Goal: Submit feedback/report problem: Ask a question

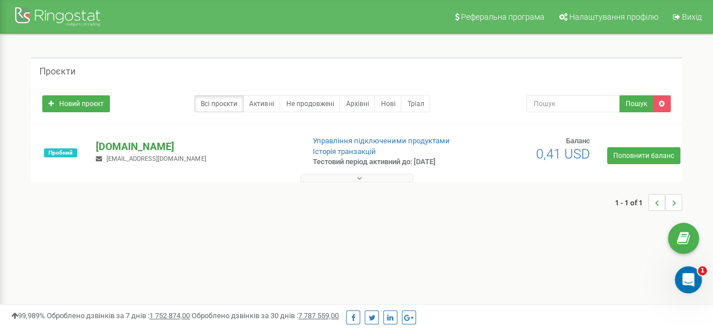
click at [132, 146] on p "[DOMAIN_NAME]" at bounding box center [195, 146] width 198 height 15
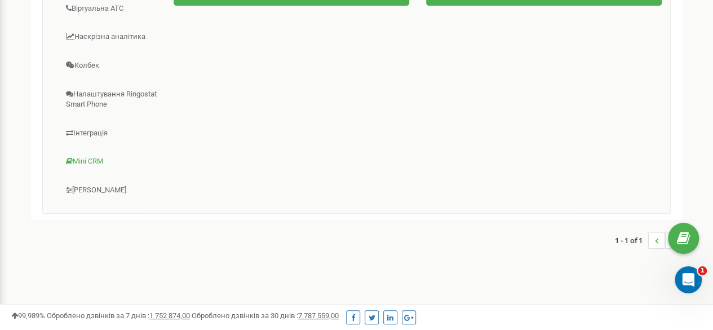
scroll to position [169, 0]
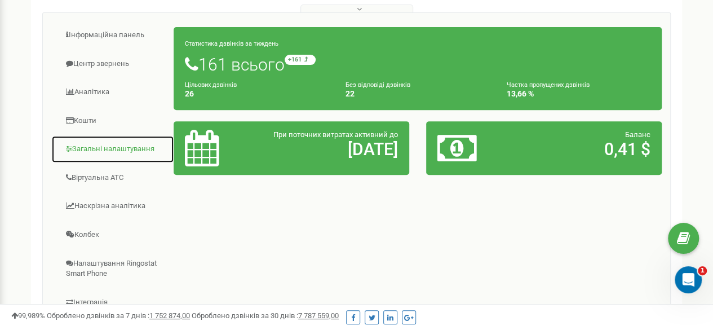
click at [106, 147] on link "Загальні налаштування" at bounding box center [112, 149] width 123 height 28
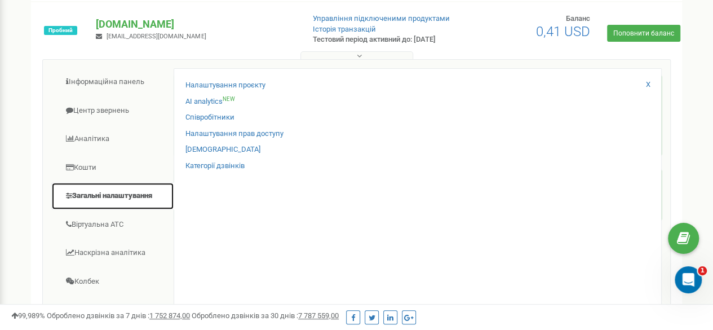
scroll to position [56, 0]
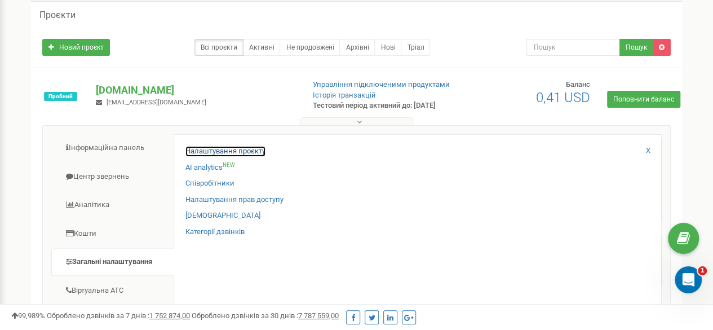
click at [242, 149] on link "Налаштування проєкту" at bounding box center [226, 151] width 80 height 11
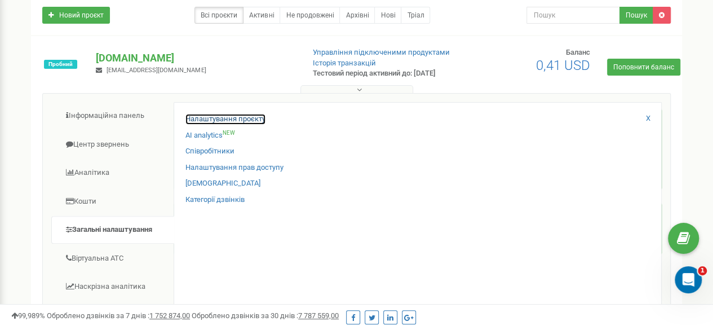
scroll to position [113, 0]
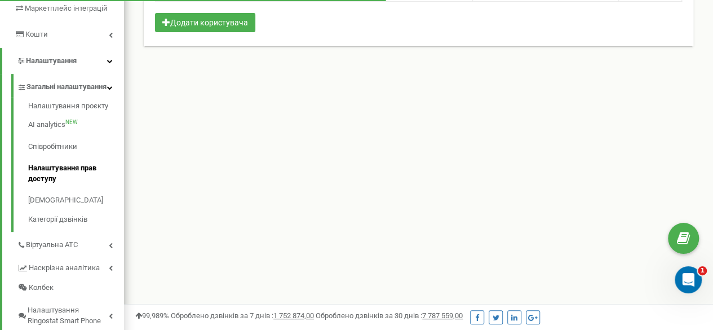
scroll to position [282, 0]
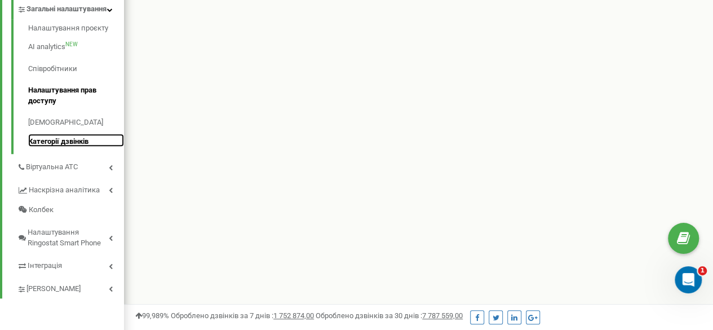
click at [64, 147] on link "Категорії дзвінків" at bounding box center [76, 141] width 96 height 14
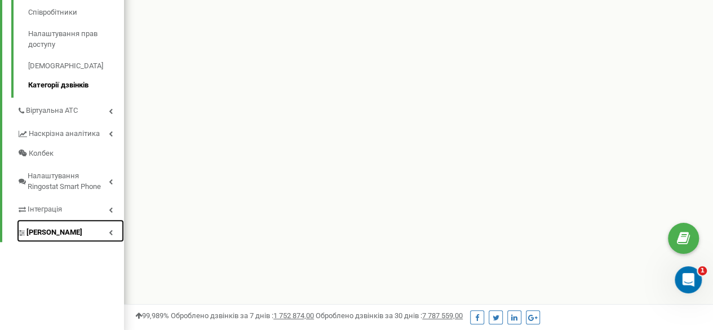
click at [63, 238] on span "Коллтрекінг" at bounding box center [55, 232] width 56 height 11
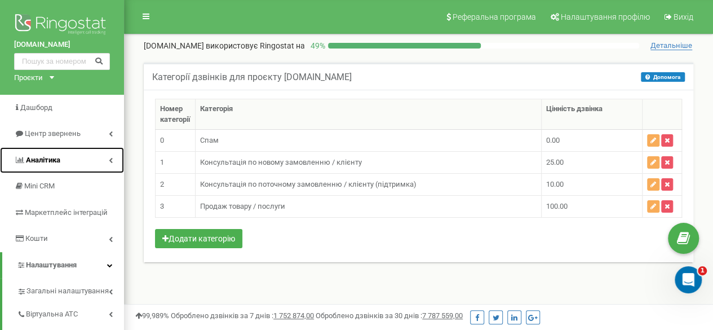
click at [60, 159] on span "Аналiтика" at bounding box center [43, 160] width 34 height 8
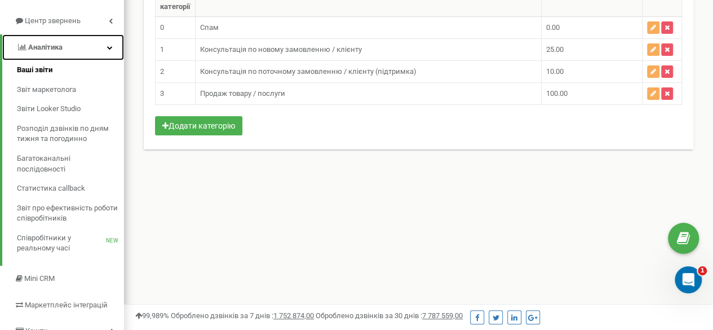
scroll to position [56, 0]
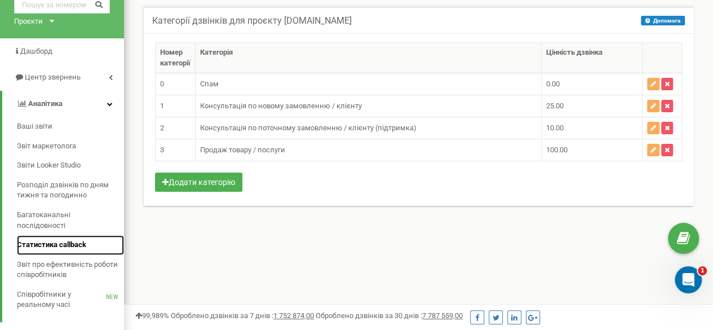
click at [65, 239] on link "Статистика callback" at bounding box center [70, 245] width 107 height 20
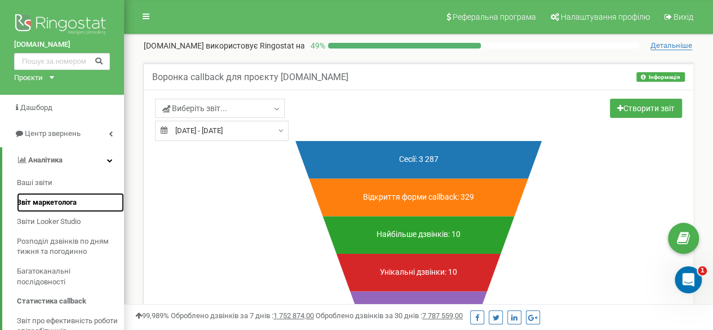
click at [67, 205] on span "Звіт маркетолога" at bounding box center [47, 202] width 60 height 11
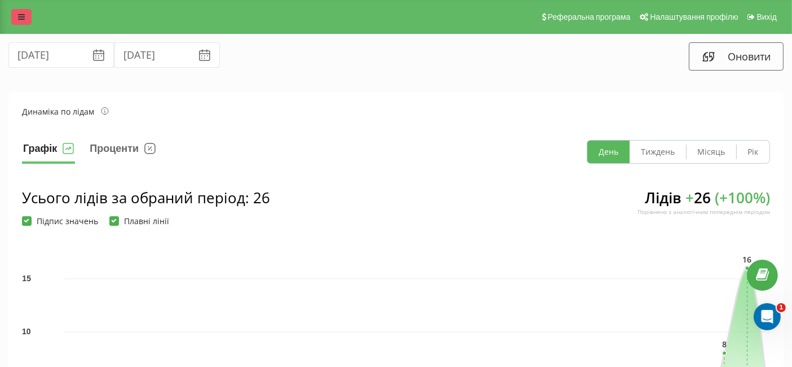
click at [24, 20] on icon at bounding box center [21, 17] width 7 height 8
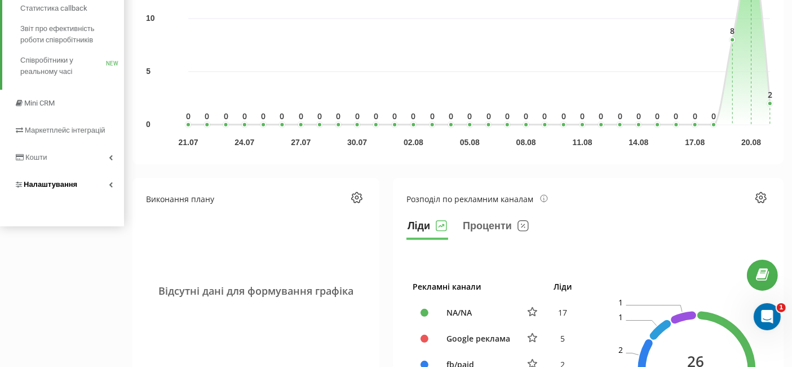
click at [58, 181] on span "Налаштування" at bounding box center [51, 184] width 54 height 8
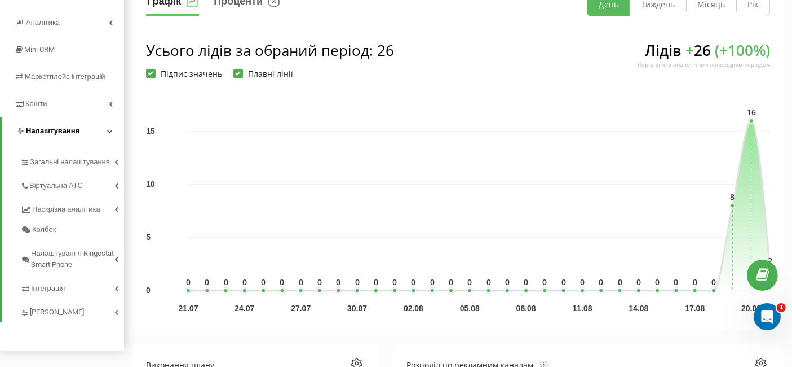
scroll to position [219, 0]
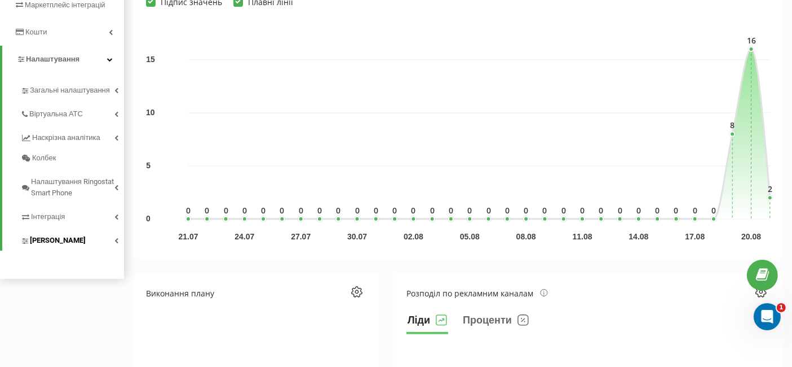
click at [58, 241] on span "Коллтрекінг" at bounding box center [58, 240] width 56 height 11
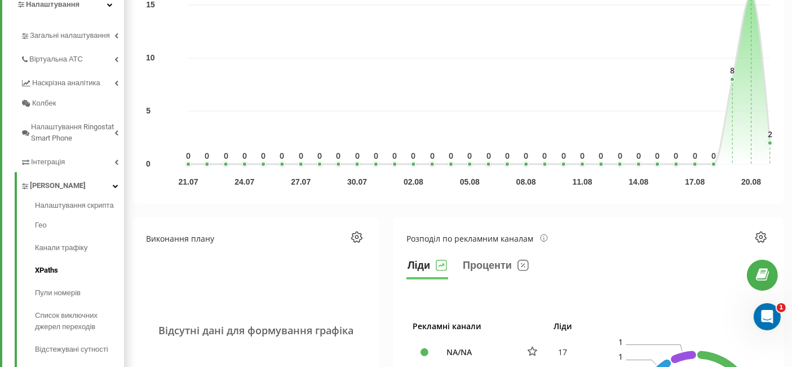
scroll to position [344, 0]
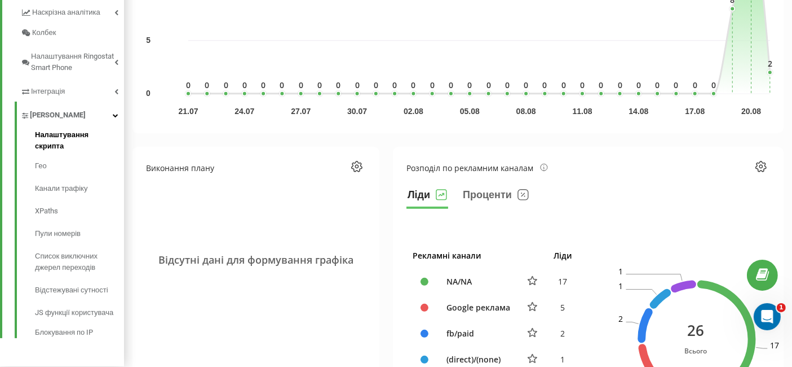
click at [77, 133] on span "Налаштування скрипта" at bounding box center [76, 140] width 83 height 23
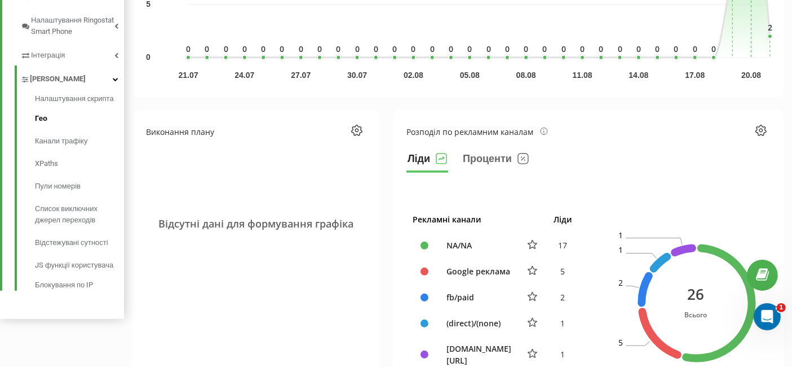
scroll to position [407, 0]
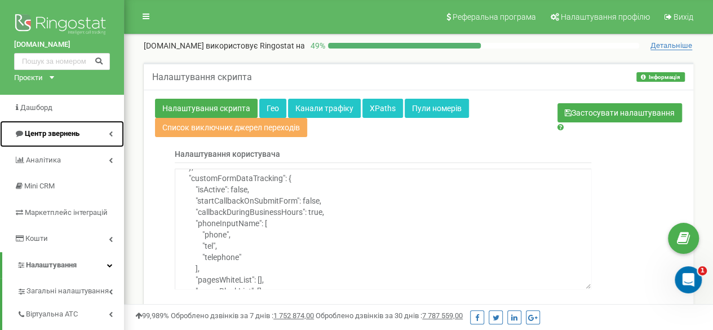
click at [52, 133] on span "Центр звернень" at bounding box center [52, 133] width 55 height 8
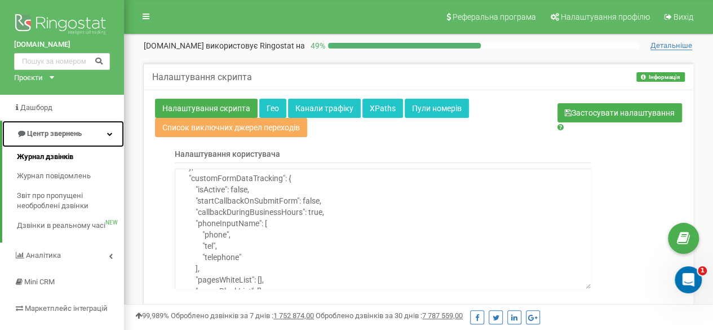
scroll to position [56, 0]
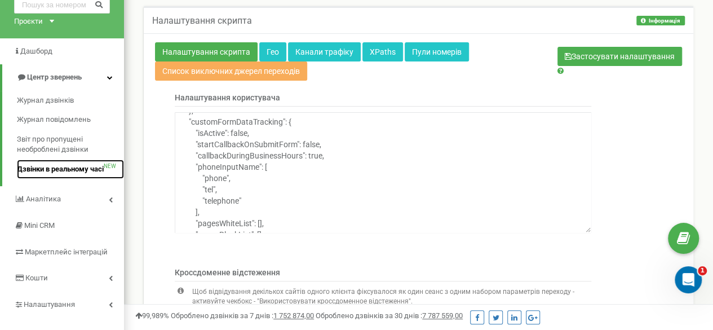
click at [72, 169] on span "Дзвінки в реальному часі" at bounding box center [60, 169] width 87 height 11
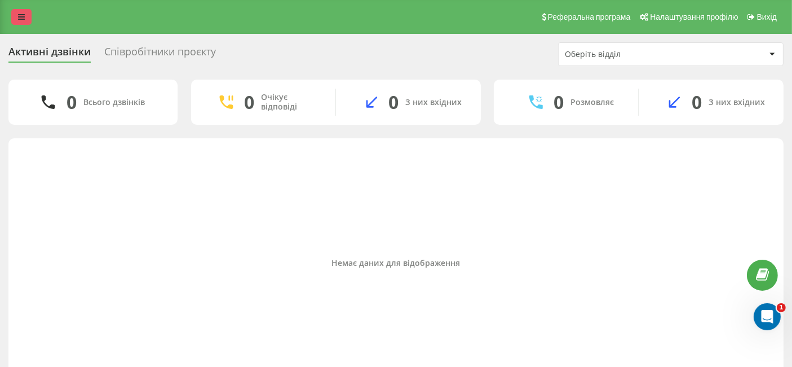
click at [19, 17] on icon at bounding box center [21, 17] width 7 height 8
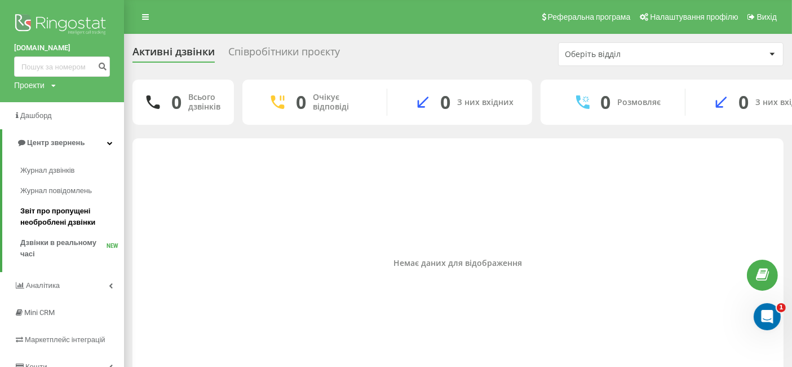
click at [73, 209] on span "Звіт про пропущені необроблені дзвінки" at bounding box center [69, 216] width 98 height 23
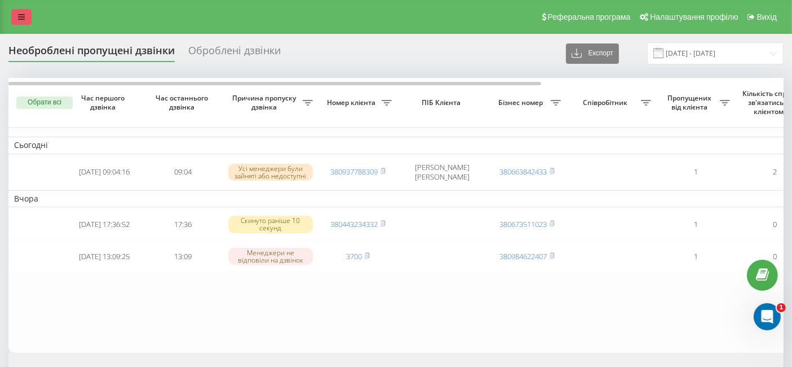
click at [20, 18] on icon at bounding box center [21, 17] width 7 height 8
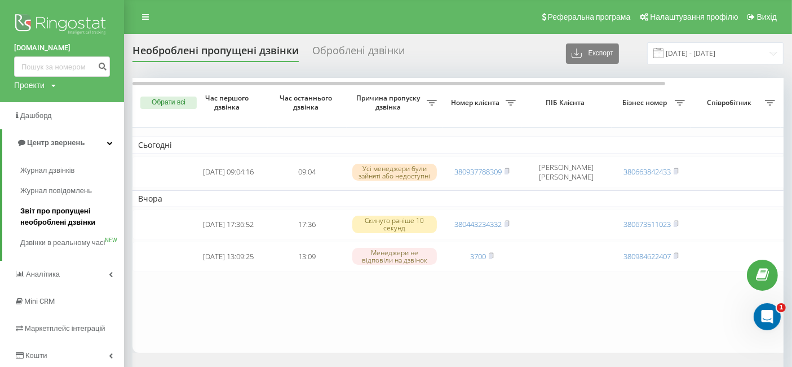
click at [55, 215] on span "Звіт про пропущені необроблені дзвінки" at bounding box center [69, 216] width 98 height 23
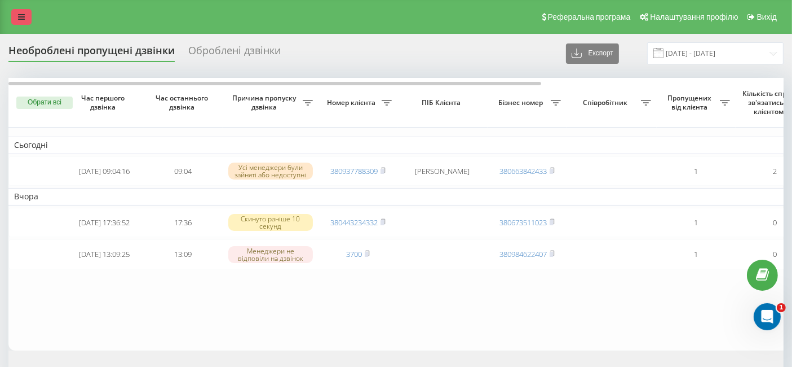
click at [20, 12] on link at bounding box center [21, 17] width 20 height 16
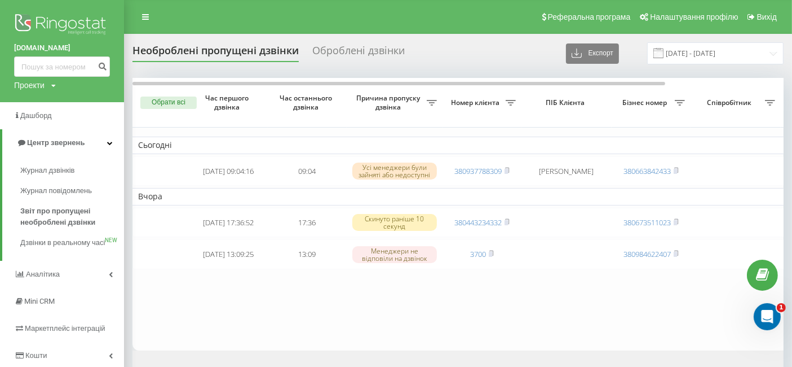
click at [382, 324] on table "Сьогодні 2025-08-21 09:04:16 09:04 Усі менеджери були зайняті або недоступні 38…" at bounding box center [697, 214] width 1128 height 272
click at [55, 169] on span "Журнал дзвінків" at bounding box center [50, 170] width 60 height 11
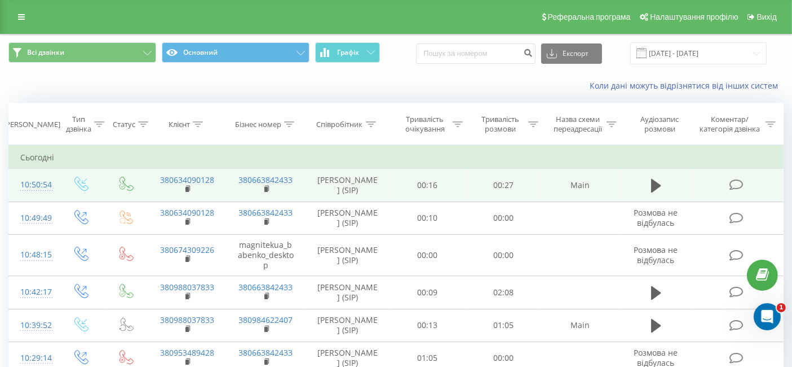
click at [32, 183] on div "10:50:54" at bounding box center [32, 185] width 25 height 22
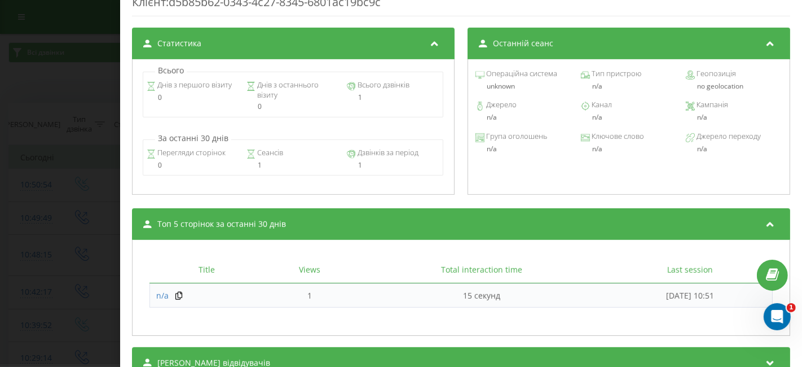
scroll to position [510, 0]
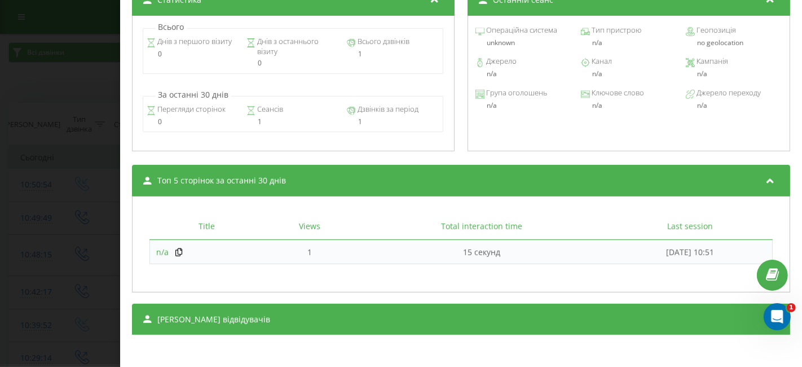
click at [162, 250] on span "n/a" at bounding box center [162, 251] width 12 height 11
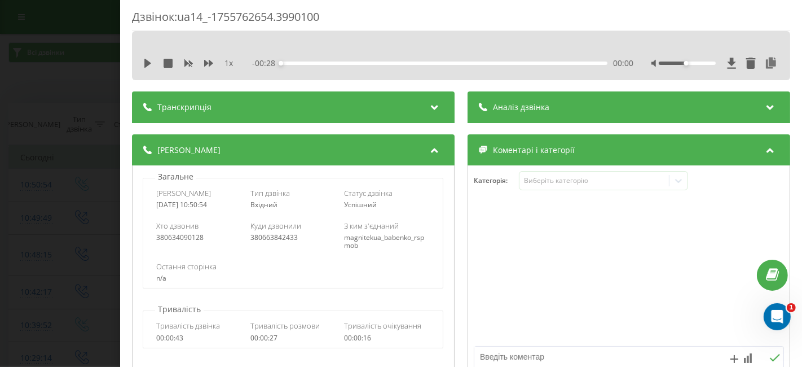
scroll to position [0, 0]
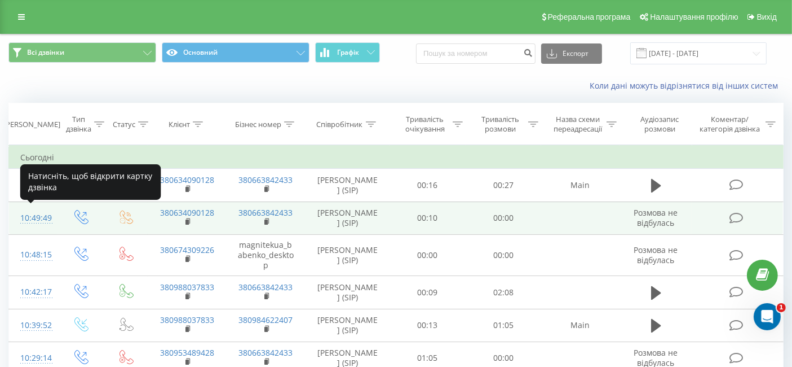
click at [40, 213] on div "10:49:49" at bounding box center [32, 218] width 25 height 22
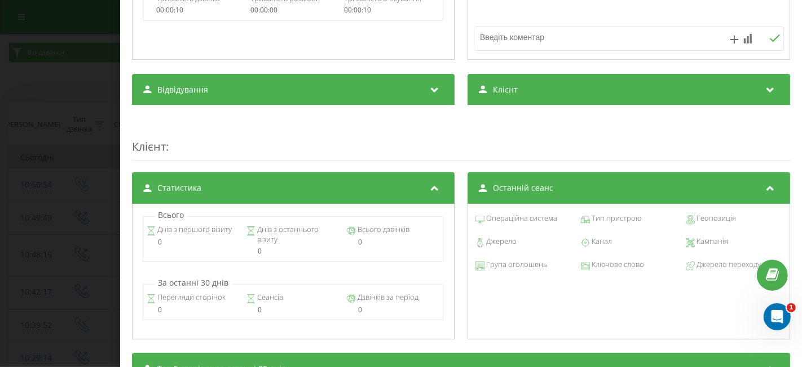
scroll to position [85, 0]
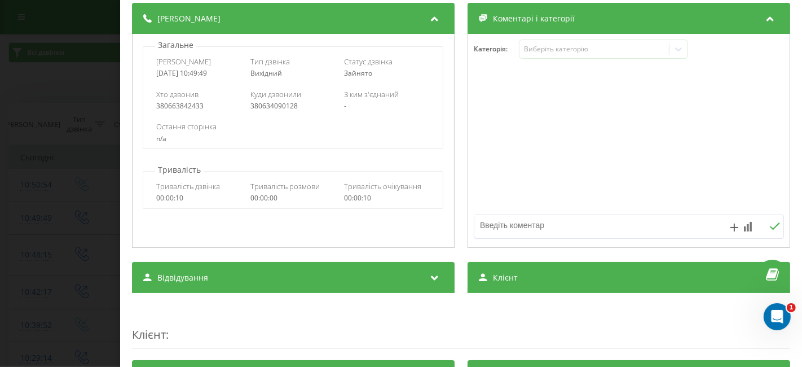
click at [375, 274] on div "Відвідування" at bounding box center [293, 278] width 323 height 32
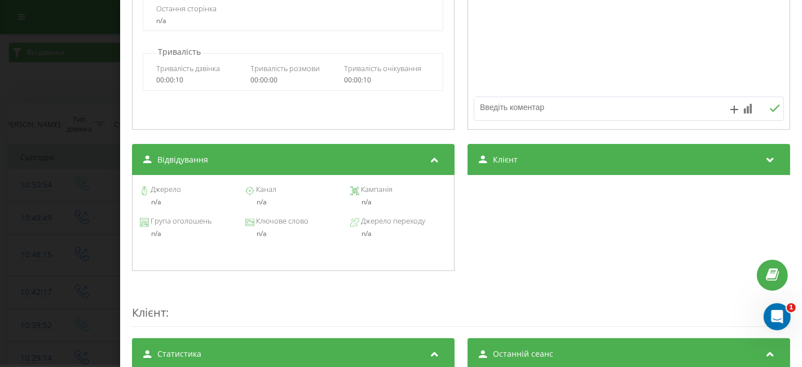
scroll to position [273, 0]
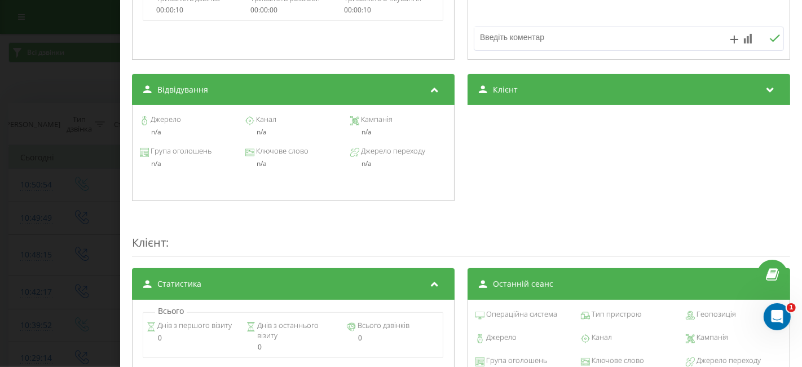
click at [623, 91] on div "Клієнт" at bounding box center [628, 90] width 323 height 32
click at [622, 97] on div "Клієнт" at bounding box center [628, 90] width 323 height 32
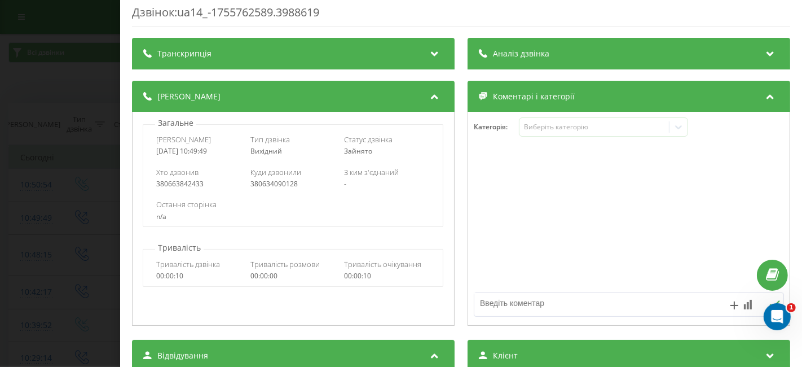
scroll to position [0, 0]
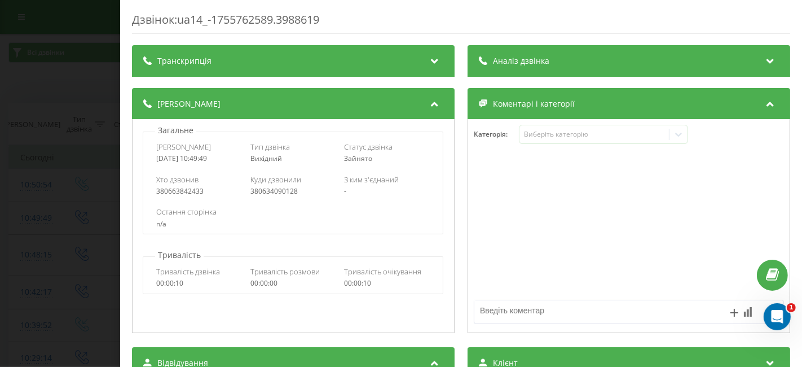
click at [683, 49] on div "Аналіз дзвінка" at bounding box center [628, 61] width 323 height 32
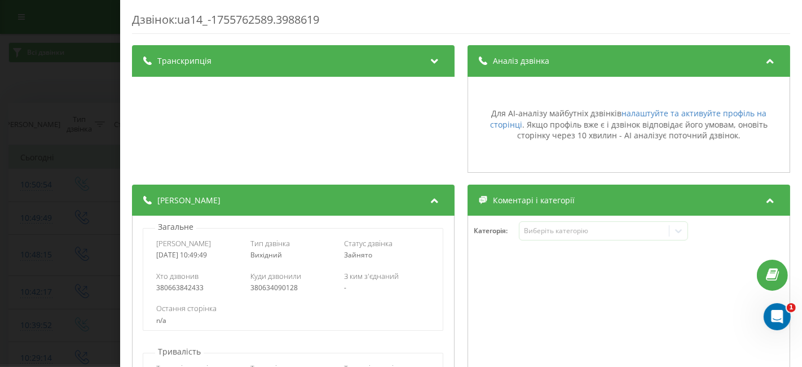
click at [674, 58] on div "Аналіз дзвінка" at bounding box center [628, 61] width 323 height 32
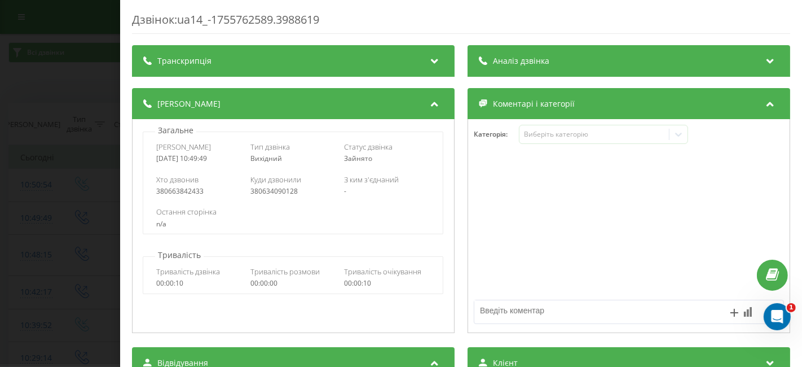
click at [675, 104] on div "Коментарі і категорії" at bounding box center [628, 104] width 323 height 32
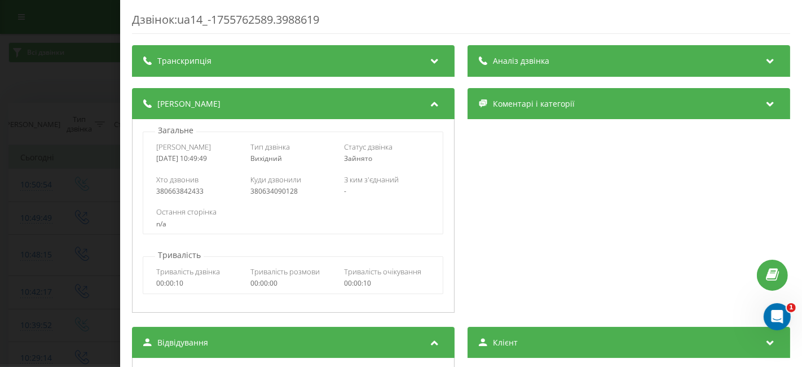
click at [675, 104] on div "Коментарі і категорії" at bounding box center [628, 104] width 323 height 32
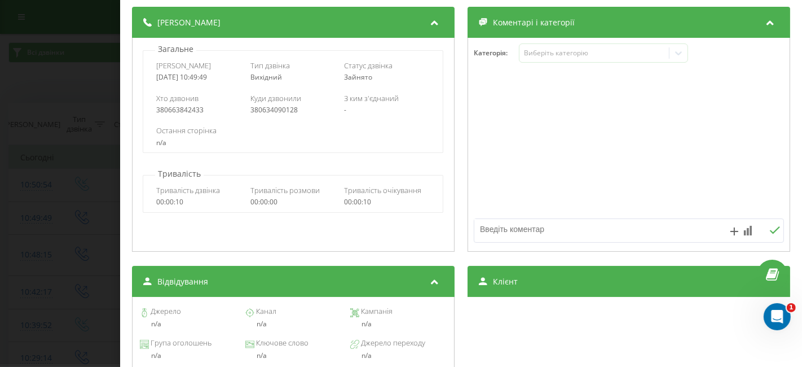
scroll to position [125, 0]
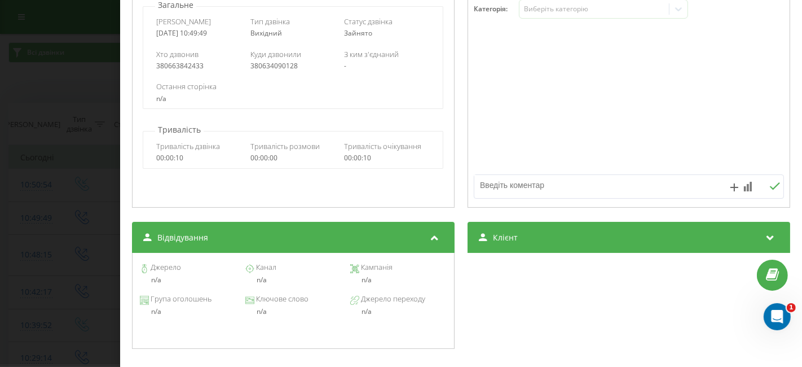
click at [614, 238] on div "Клієнт" at bounding box center [628, 238] width 323 height 32
click at [638, 240] on div "Клієнт" at bounding box center [628, 238] width 323 height 32
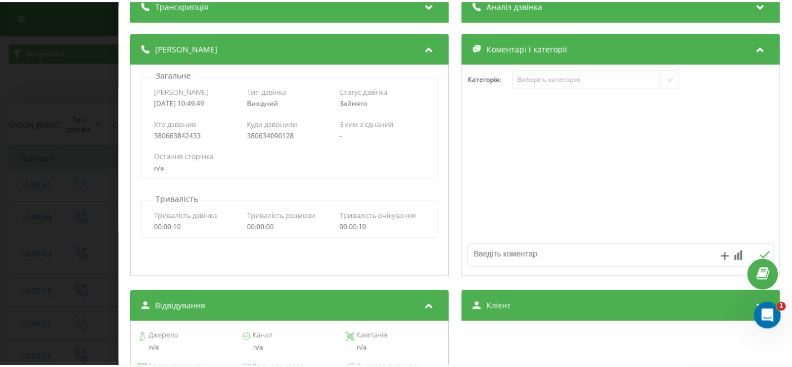
scroll to position [0, 0]
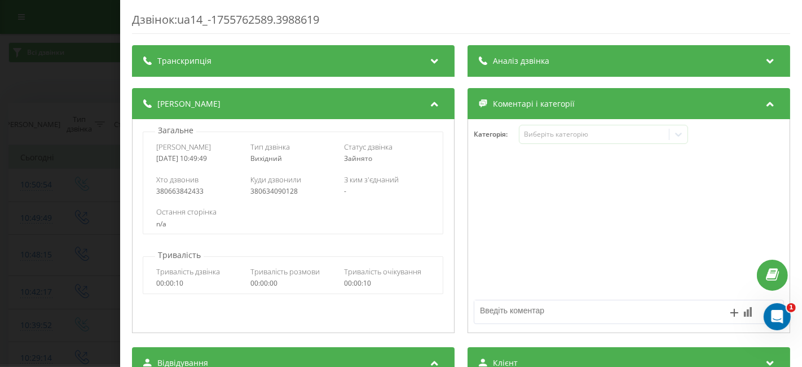
click at [70, 102] on div "Дзвінок : ua14_-1755762589.3988619 Транскрипція Для AI-аналізу майбутніх дзвінк…" at bounding box center [401, 183] width 802 height 367
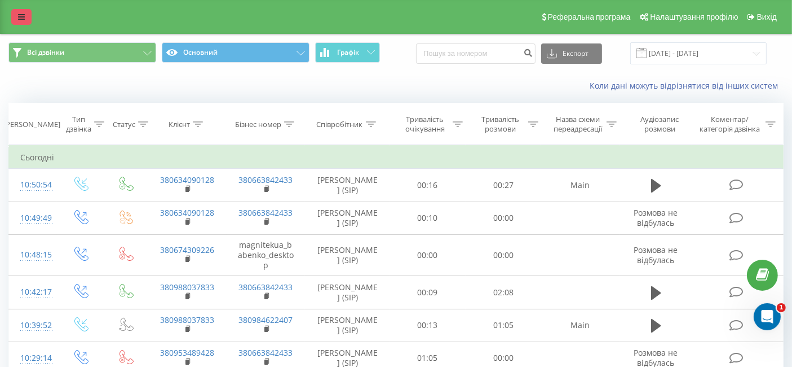
click at [19, 19] on icon at bounding box center [21, 17] width 7 height 8
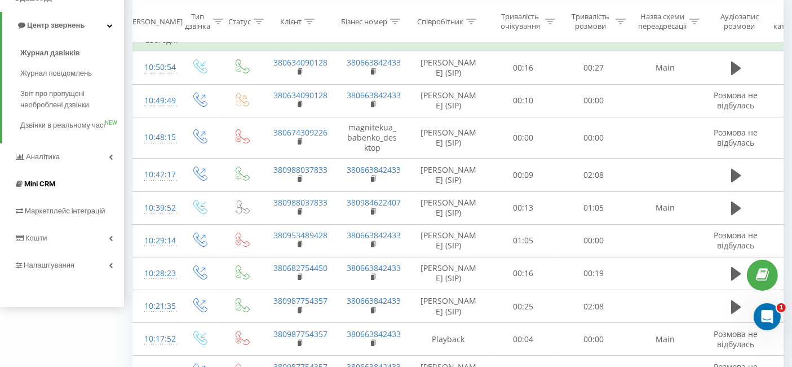
scroll to position [125, 0]
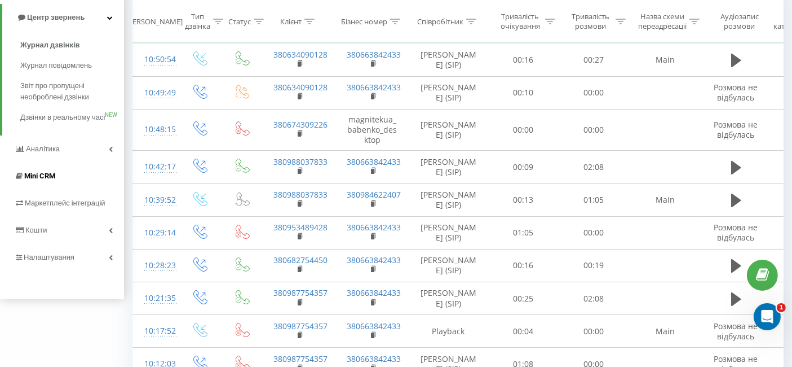
click at [52, 180] on span "Mini CRM" at bounding box center [39, 175] width 31 height 8
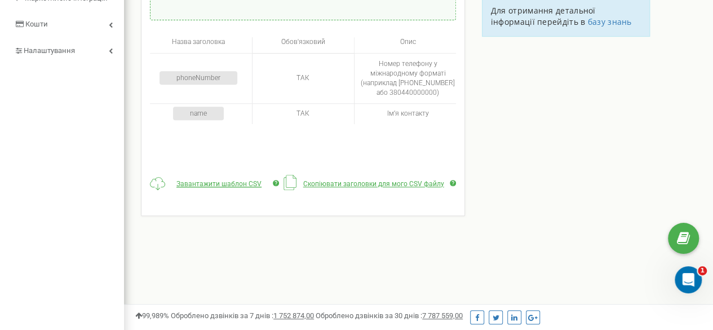
scroll to position [226, 0]
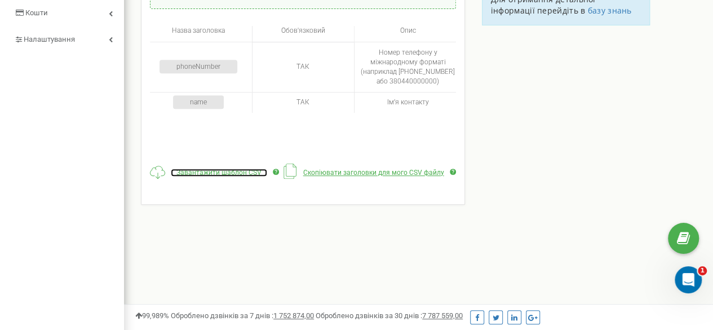
drag, startPoint x: 228, startPoint y: 171, endPoint x: 217, endPoint y: 182, distance: 14.8
click at [228, 171] on span "Завантажити шаблон CSV" at bounding box center [219, 173] width 85 height 8
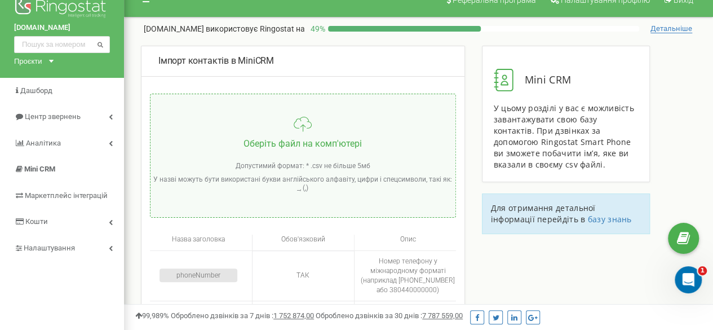
scroll to position [0, 0]
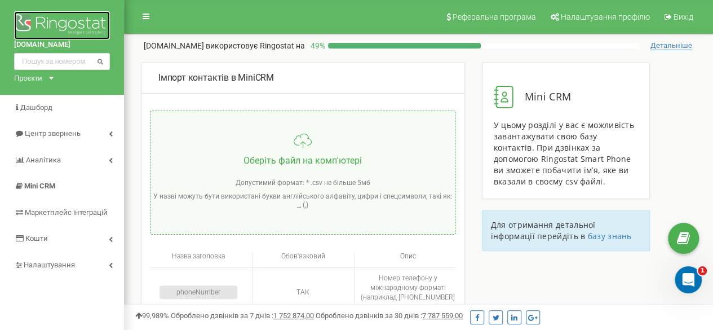
click at [34, 25] on img at bounding box center [62, 25] width 96 height 28
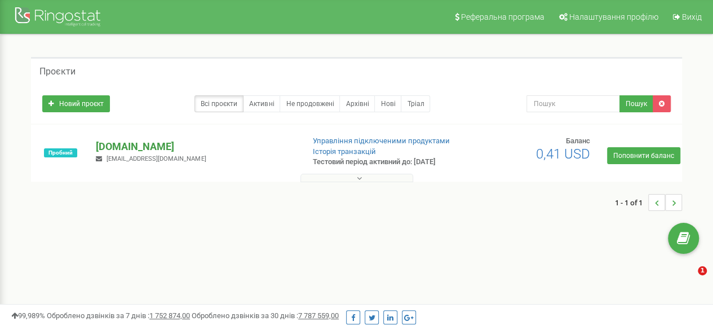
click at [128, 146] on p "[DOMAIN_NAME]" at bounding box center [195, 146] width 198 height 15
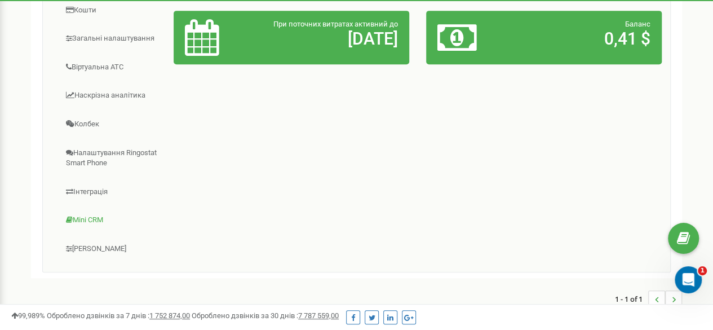
scroll to position [290, 0]
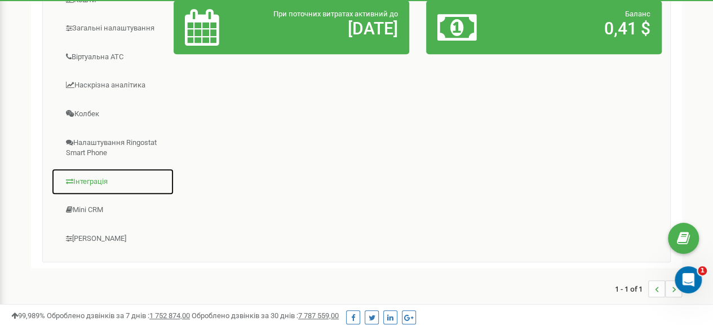
click at [98, 177] on link "Інтеграція" at bounding box center [112, 182] width 123 height 28
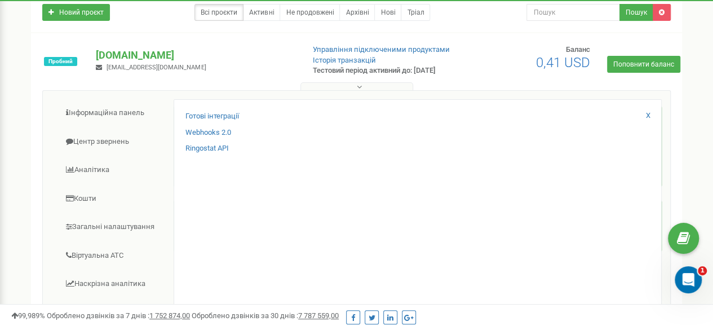
scroll to position [64, 0]
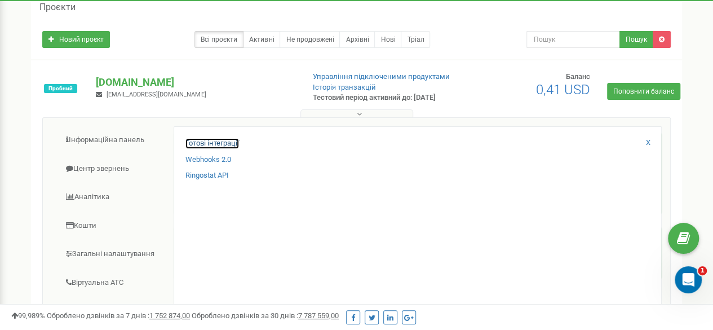
click at [214, 142] on link "Готові інтеграції" at bounding box center [213, 143] width 54 height 11
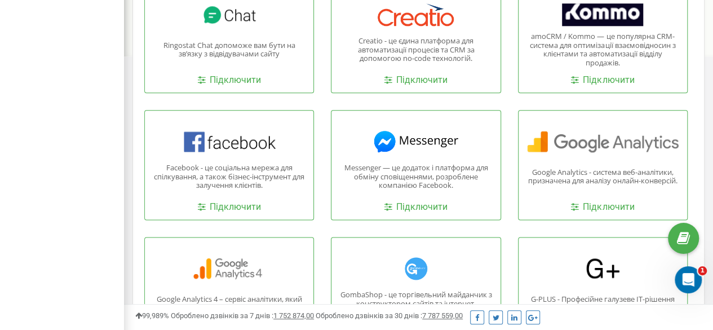
scroll to position [620, 0]
click at [618, 206] on link "Підключити" at bounding box center [602, 207] width 63 height 13
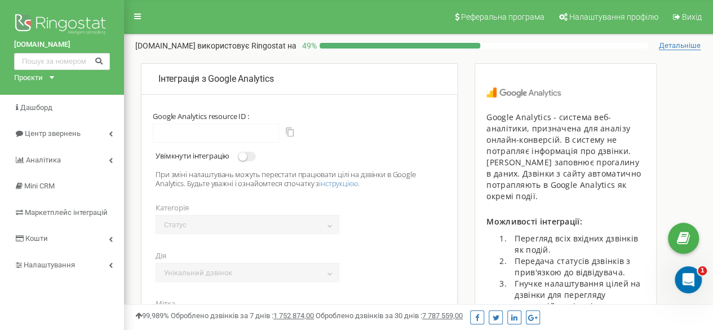
click at [252, 154] on span at bounding box center [247, 157] width 18 height 10
click at [0, 0] on input "Увімкнути інтеграцію" at bounding box center [0, 0] width 0 height 0
click at [203, 121] on div "Google Analytics resource ID :" at bounding box center [299, 127] width 293 height 31
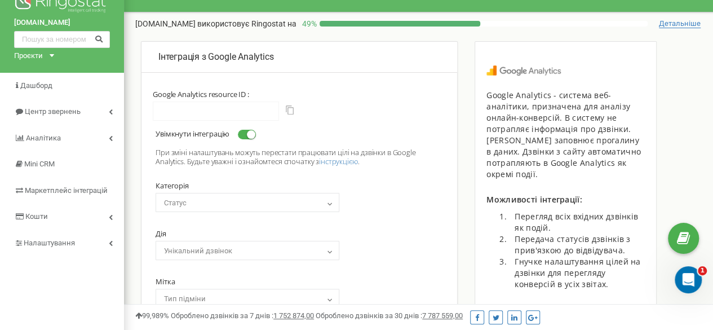
scroll to position [56, 0]
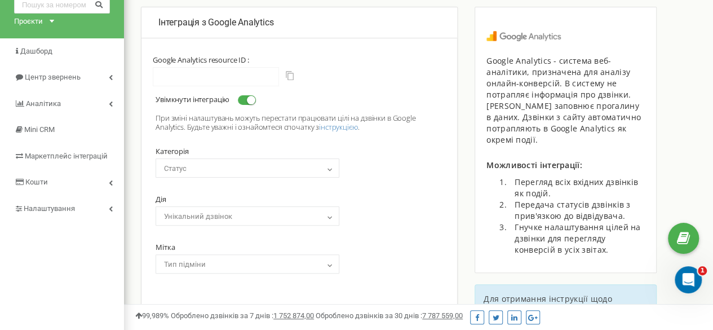
click at [387, 168] on div "Категорія Номер абонента Куди дзвонили Статус Дата Дата дзвінка в мікросекундах…" at bounding box center [300, 205] width 288 height 135
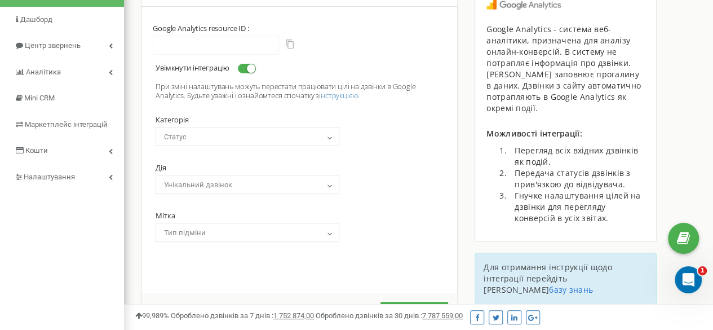
scroll to position [113, 0]
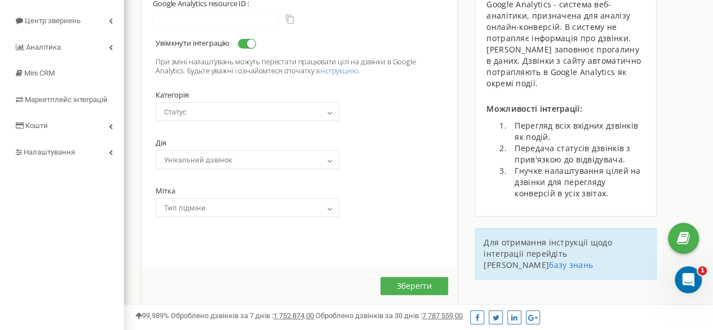
click at [246, 113] on span "Статус" at bounding box center [248, 112] width 176 height 16
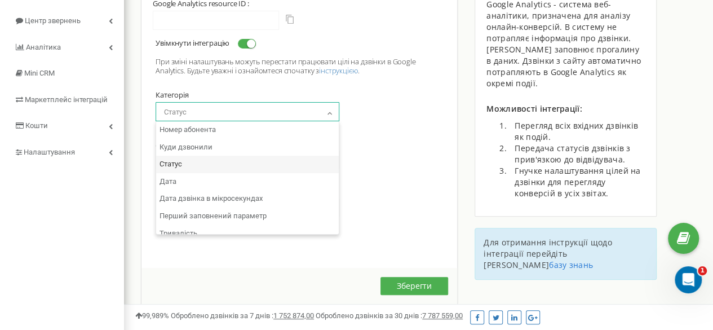
click at [246, 113] on span "Статус" at bounding box center [248, 112] width 176 height 16
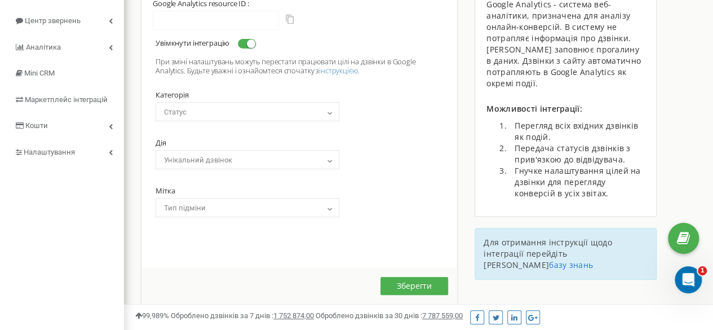
click at [279, 160] on span "Унікальний дзвінок" at bounding box center [248, 160] width 176 height 16
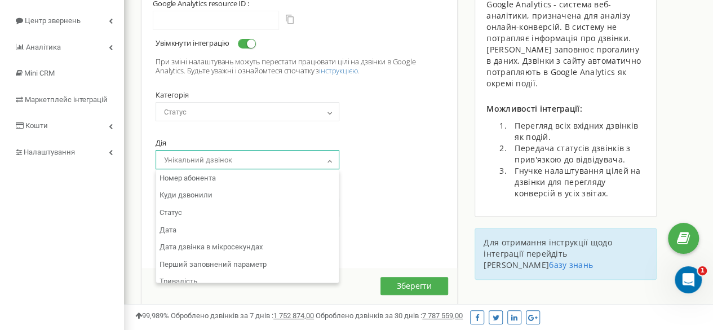
click at [279, 160] on span "Унікальний дзвінок" at bounding box center [248, 160] width 176 height 16
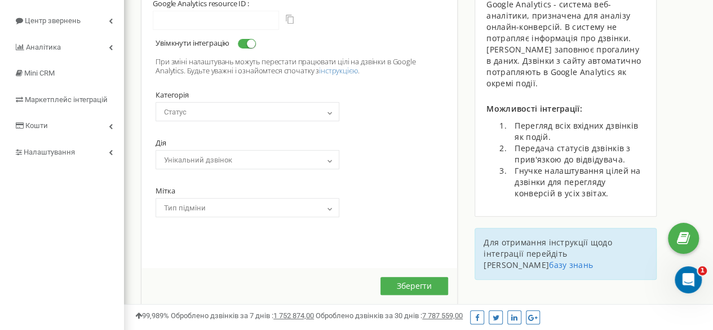
click at [249, 205] on span "Тип підміни" at bounding box center [248, 208] width 176 height 16
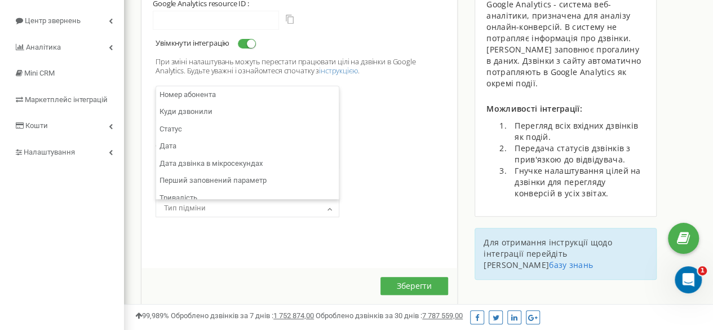
click at [249, 205] on span "Тип підміни" at bounding box center [248, 208] width 176 height 16
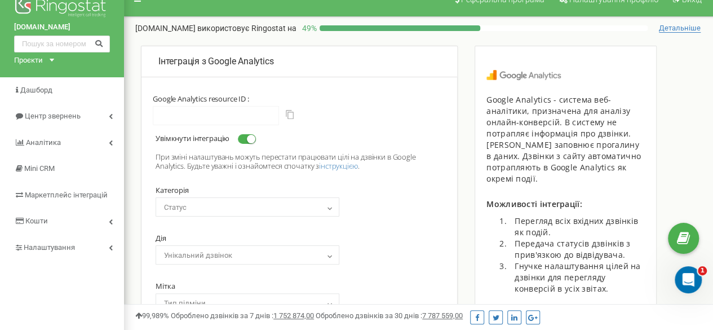
scroll to position [0, 0]
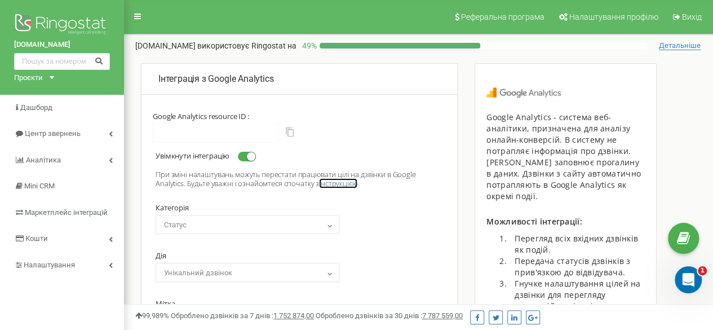
click at [342, 182] on link "інструкцією" at bounding box center [338, 183] width 38 height 10
click at [327, 170] on p "При зміні налаштувань можуть перестати працювати цілі на дзвінки в Google Analy…" at bounding box center [300, 179] width 288 height 18
click at [245, 158] on span at bounding box center [247, 157] width 18 height 10
click at [0, 0] on input "Увімкнути інтеграцію" at bounding box center [0, 0] width 0 height 0
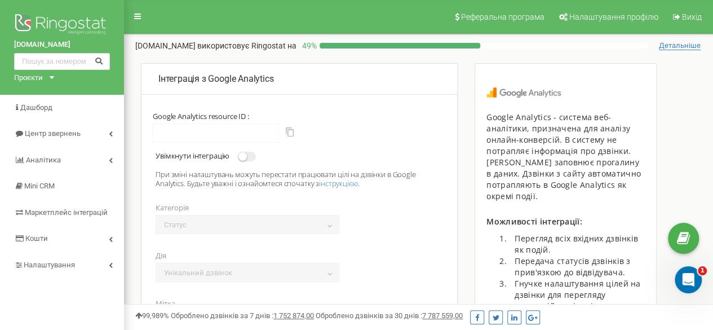
click at [252, 158] on span at bounding box center [247, 157] width 18 height 10
click at [0, 0] on input "Увімкнути інтеграцію" at bounding box center [0, 0] width 0 height 0
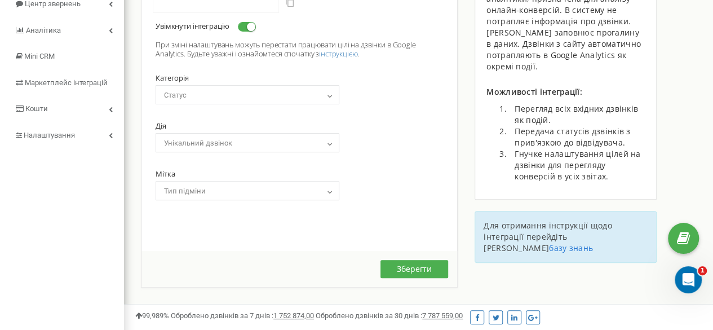
scroll to position [113, 0]
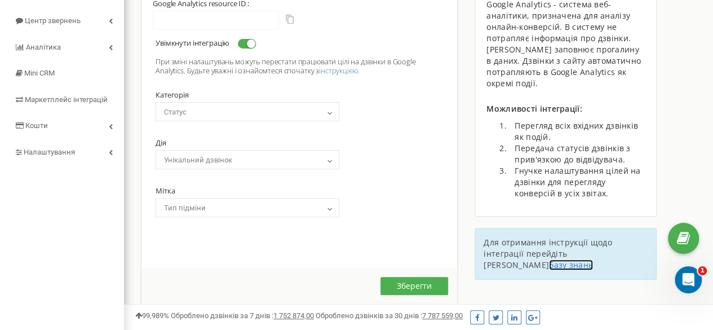
click at [593, 259] on link "базу знань" at bounding box center [571, 264] width 44 height 11
click at [421, 281] on button "Зберегти" at bounding box center [415, 286] width 68 height 18
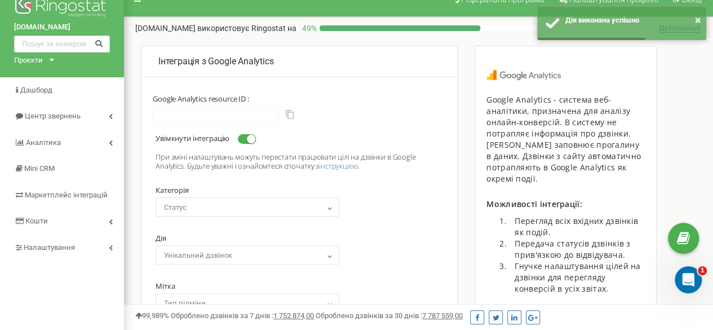
scroll to position [0, 0]
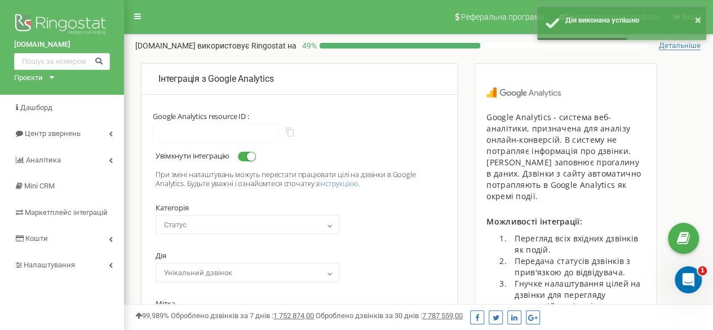
drag, startPoint x: 291, startPoint y: 133, endPoint x: 288, endPoint y: 144, distance: 11.6
click at [291, 133] on button "button" at bounding box center [290, 131] width 8 height 9
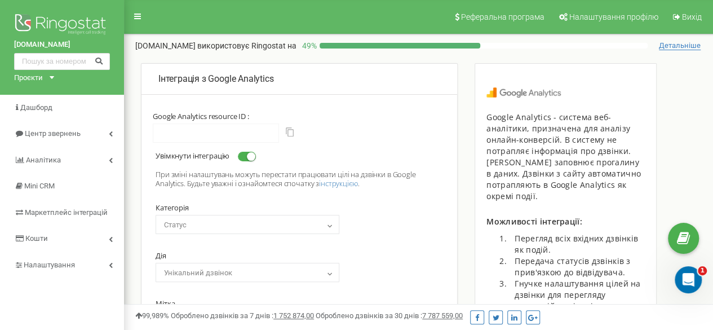
drag, startPoint x: 242, startPoint y: 155, endPoint x: 240, endPoint y: 166, distance: 10.9
click at [243, 155] on span at bounding box center [247, 157] width 18 height 10
click at [0, 0] on input "Увімкнути інтеграцію" at bounding box center [0, 0] width 0 height 0
click at [256, 156] on span at bounding box center [247, 157] width 18 height 10
click at [0, 0] on input "Увімкнути інтеграцію" at bounding box center [0, 0] width 0 height 0
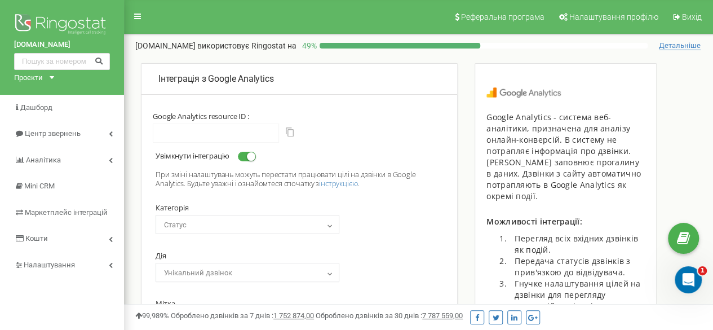
click at [49, 74] on div "Проєкти magnitek.ua" at bounding box center [32, 78] width 36 height 11
click at [69, 80] on div "magnitek.ua Проєкти magnitek.ua" at bounding box center [62, 47] width 124 height 95
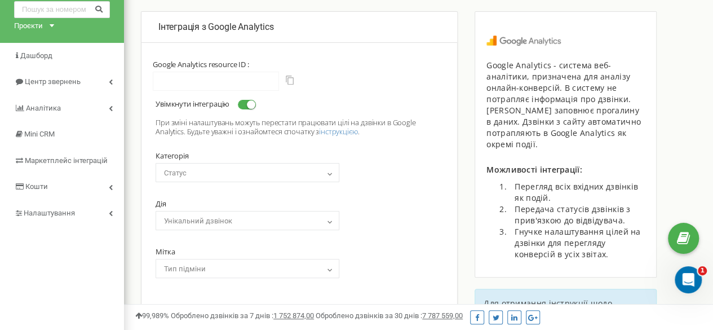
scroll to position [113, 0]
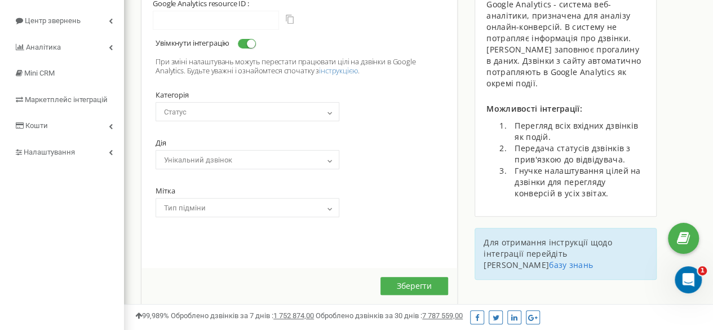
click at [254, 108] on span "Статус" at bounding box center [248, 112] width 176 height 16
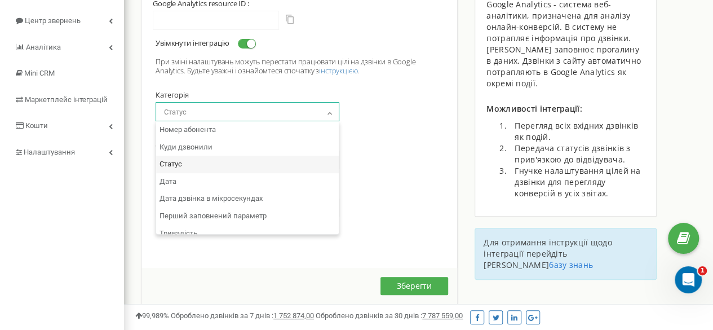
click at [254, 108] on span "Статус" at bounding box center [248, 112] width 176 height 16
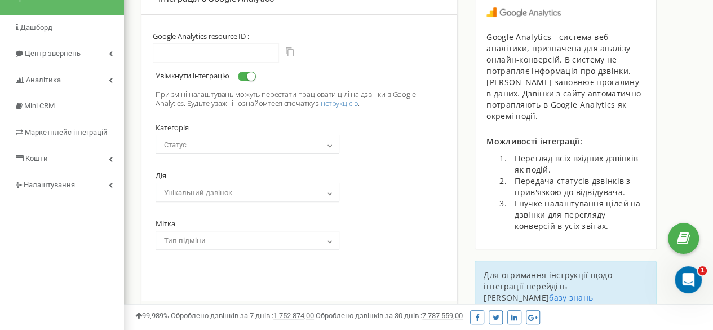
scroll to position [56, 0]
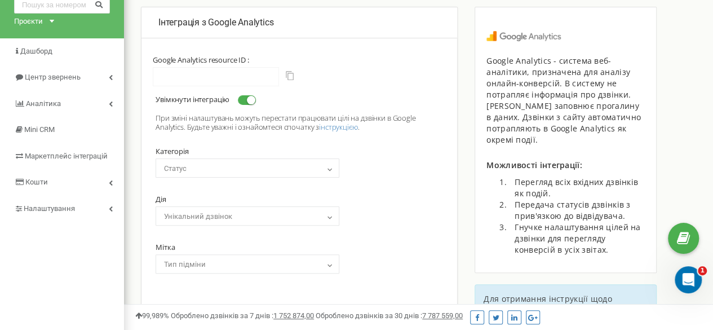
click at [233, 49] on div "Інтеграція з Google Analytics Google Analytics resource ID : Увімкнути інтеграц…" at bounding box center [299, 184] width 317 height 354
click at [230, 50] on div "Інтеграція з Google Analytics Google Analytics resource ID : Увімкнути інтеграц…" at bounding box center [299, 184] width 317 height 354
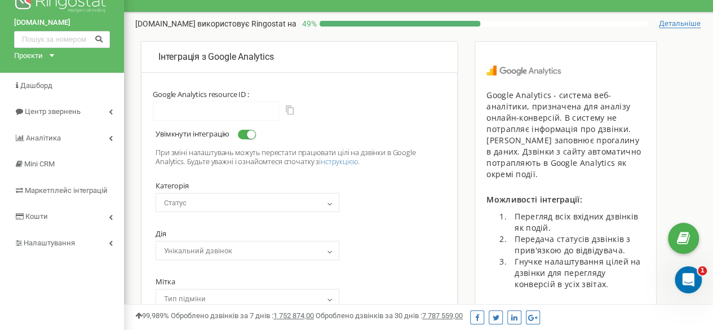
scroll to position [0, 0]
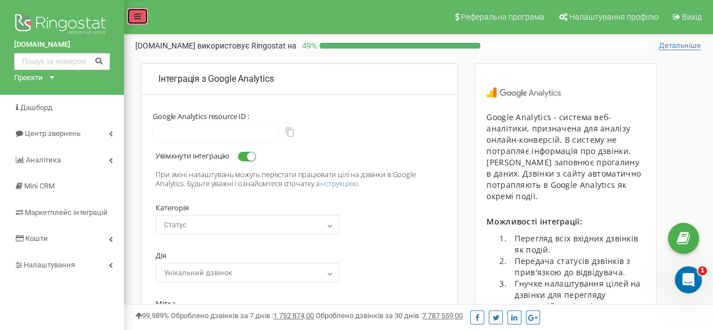
click at [139, 16] on icon at bounding box center [137, 16] width 7 height 8
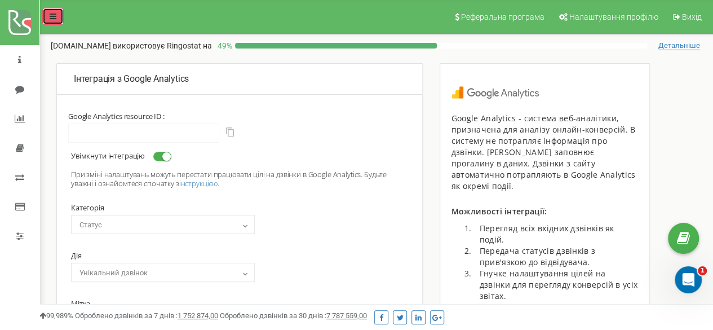
click at [60, 18] on link at bounding box center [52, 16] width 21 height 17
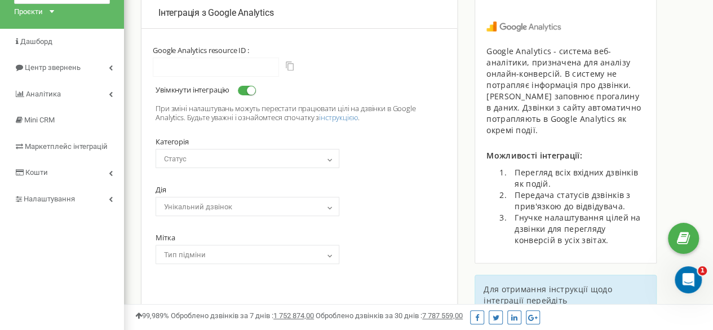
scroll to position [121, 0]
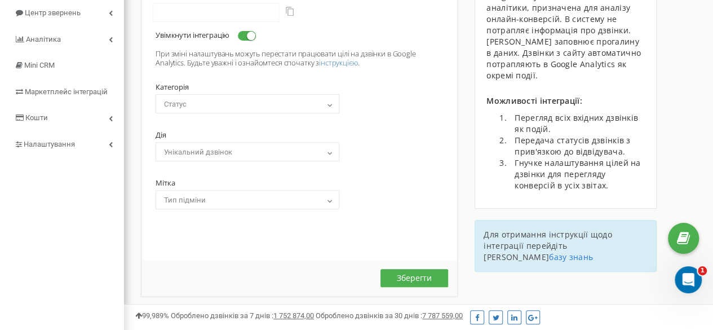
click at [242, 97] on span "Статус" at bounding box center [248, 104] width 176 height 16
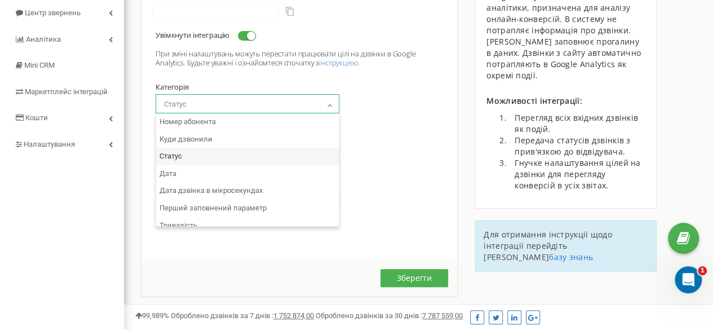
click at [242, 99] on span "Статус" at bounding box center [248, 104] width 176 height 16
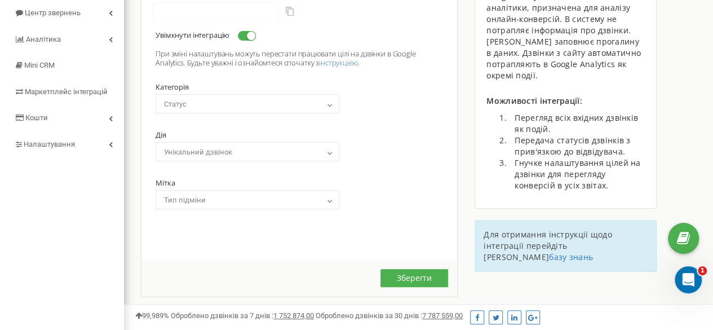
scroll to position [0, 0]
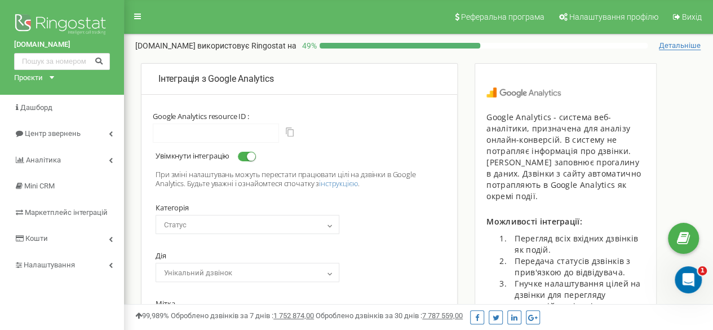
click at [249, 158] on span at bounding box center [247, 157] width 18 height 10
click at [0, 0] on input "Увімкнути інтеграцію" at bounding box center [0, 0] width 0 height 0
click at [256, 156] on span at bounding box center [247, 157] width 18 height 10
click at [0, 0] on input "Увімкнути інтеграцію" at bounding box center [0, 0] width 0 height 0
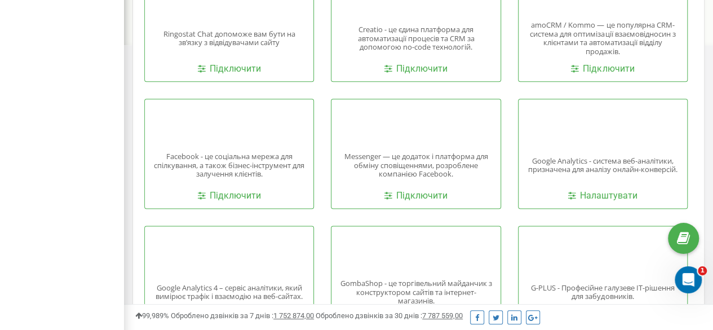
scroll to position [685, 0]
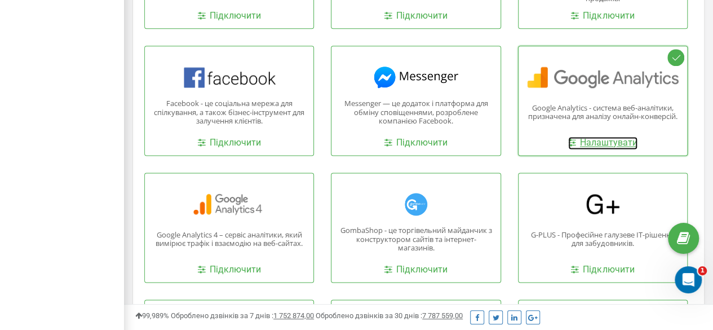
click at [624, 144] on link "Налаштувати" at bounding box center [602, 142] width 69 height 13
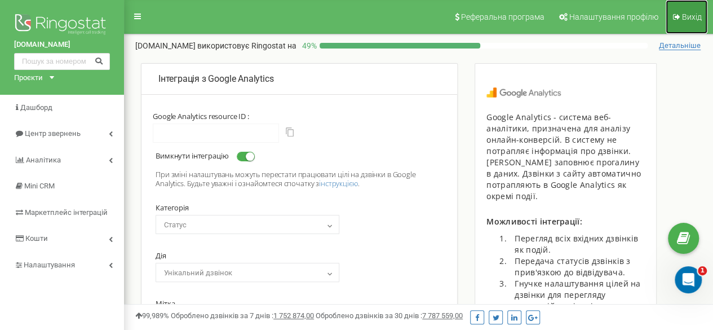
drag, startPoint x: 701, startPoint y: 17, endPoint x: 691, endPoint y: 24, distance: 12.2
click at [701, 17] on span "Вихід" at bounding box center [692, 16] width 20 height 9
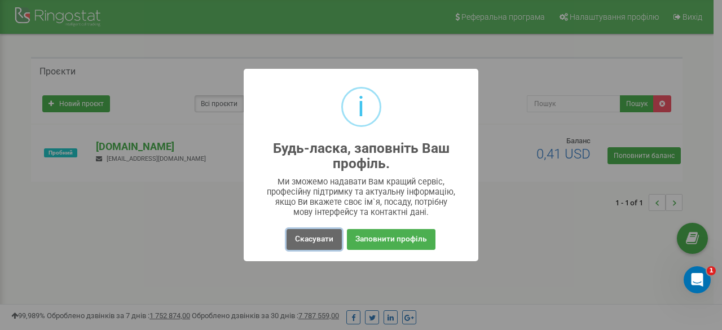
click at [320, 239] on button "Скасувати" at bounding box center [313, 239] width 55 height 21
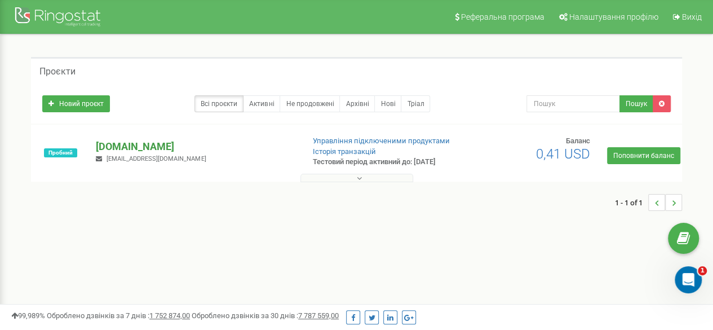
click at [128, 148] on p "[DOMAIN_NAME]" at bounding box center [195, 146] width 198 height 15
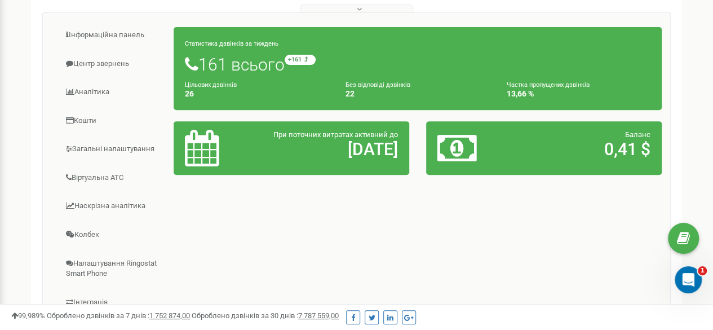
scroll to position [226, 0]
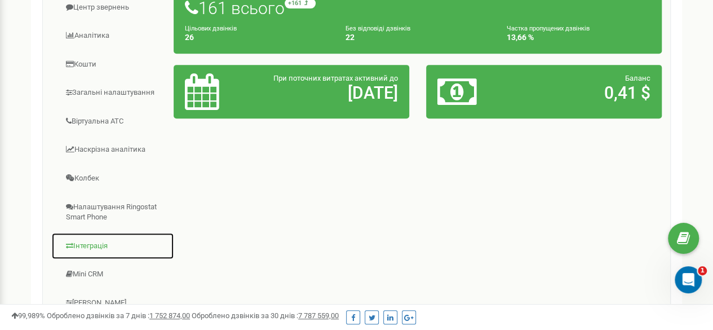
click at [100, 244] on link "Інтеграція" at bounding box center [112, 246] width 123 height 28
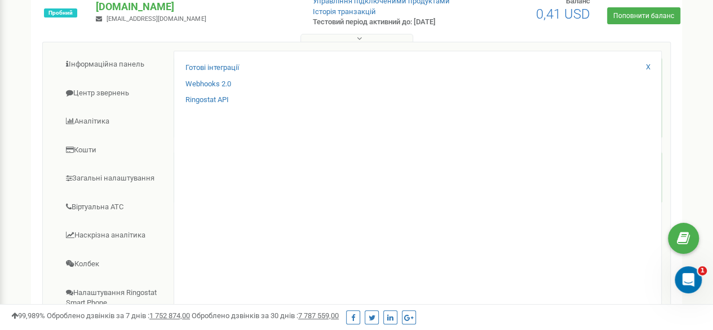
scroll to position [56, 0]
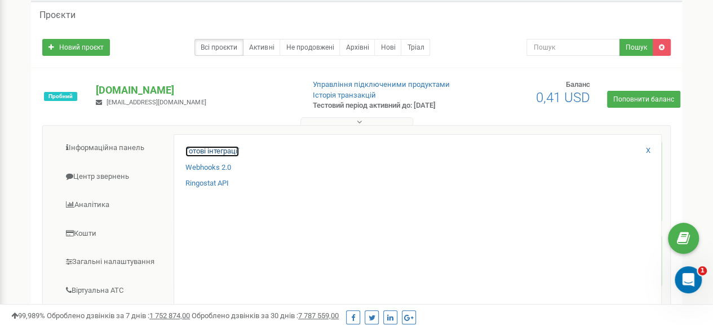
click at [211, 151] on link "Готові інтеграції" at bounding box center [213, 151] width 54 height 11
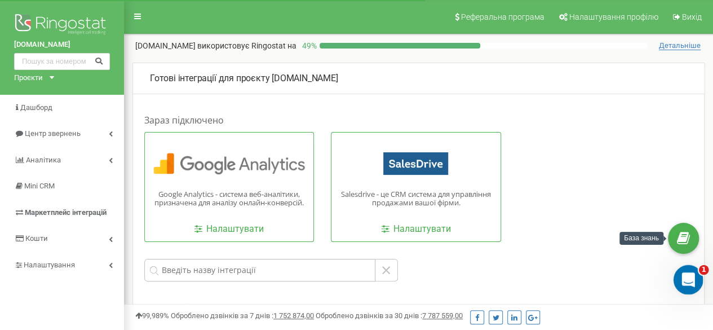
click at [687, 276] on icon "Відкрити програму для спілкування Intercom" at bounding box center [687, 278] width 19 height 19
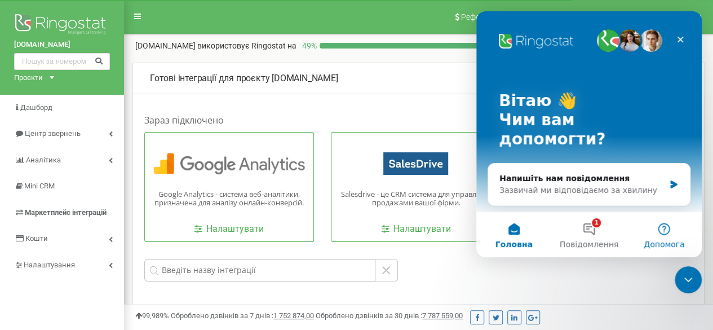
click at [652, 235] on button "Допомога" at bounding box center [664, 234] width 75 height 45
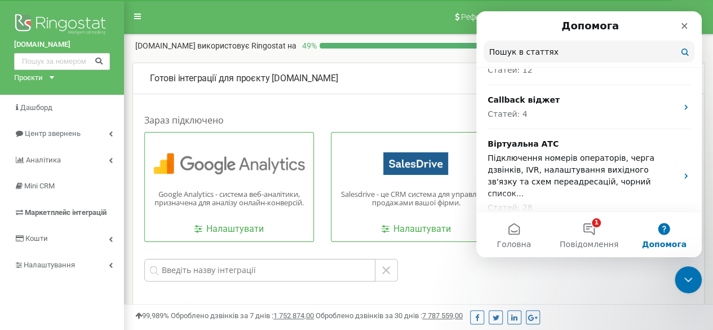
scroll to position [564, 0]
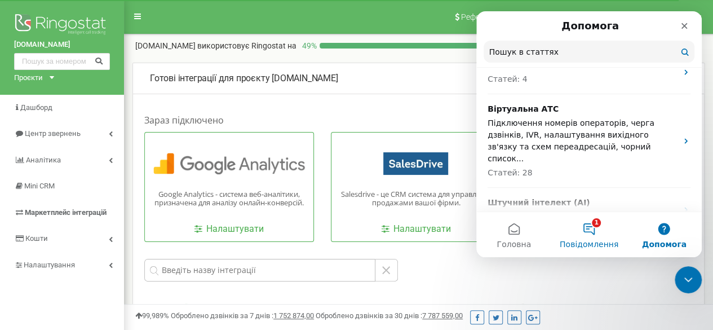
click at [598, 229] on button "1 Повідомлення" at bounding box center [588, 234] width 75 height 45
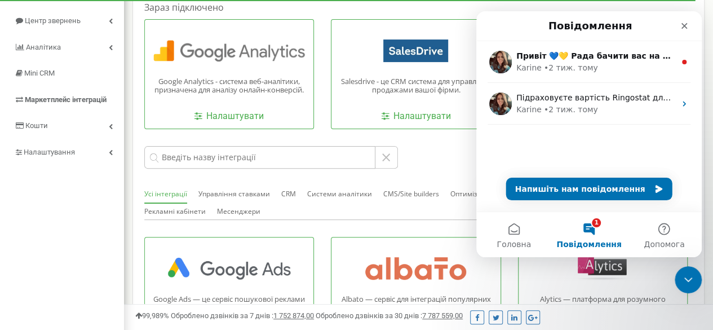
scroll to position [282, 0]
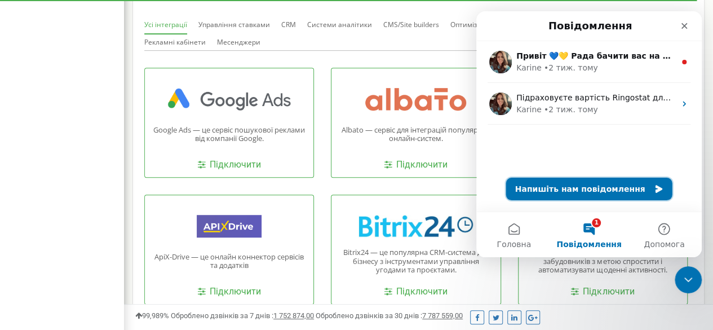
click at [607, 188] on button "Напишіть нам повідомлення" at bounding box center [589, 189] width 166 height 23
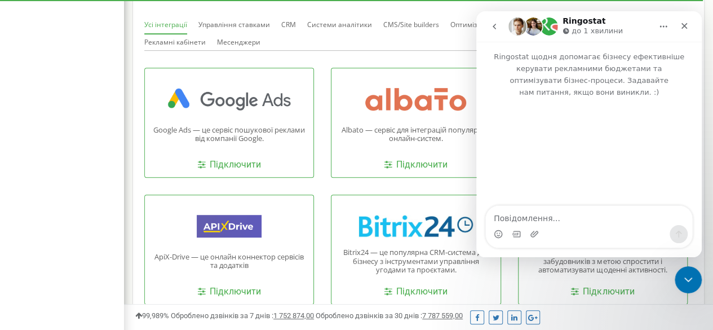
click at [549, 217] on textarea "Повідомлення..." at bounding box center [589, 215] width 206 height 19
type textarea "Добрий день."
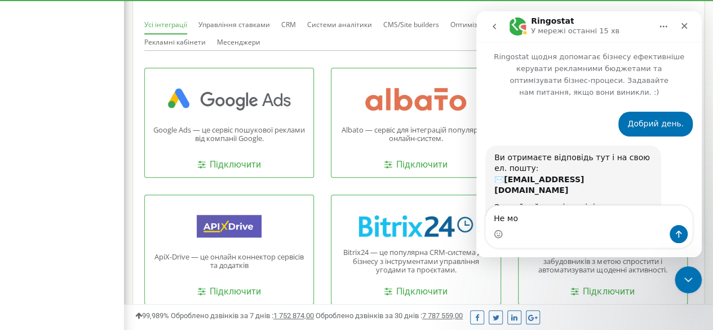
scroll to position [85, 0]
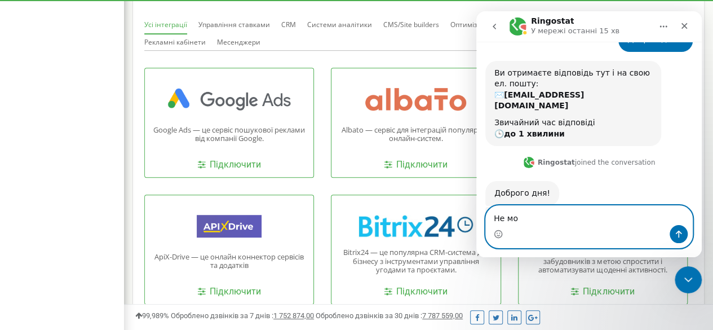
drag, startPoint x: 523, startPoint y: 221, endPoint x: 479, endPoint y: 218, distance: 44.1
click at [479, 218] on div "Не мо Не мо" at bounding box center [589, 226] width 226 height 43
paste textarea "очу підключити гугл аналітику: чомусь неактивне вікно для вставлееня ID"
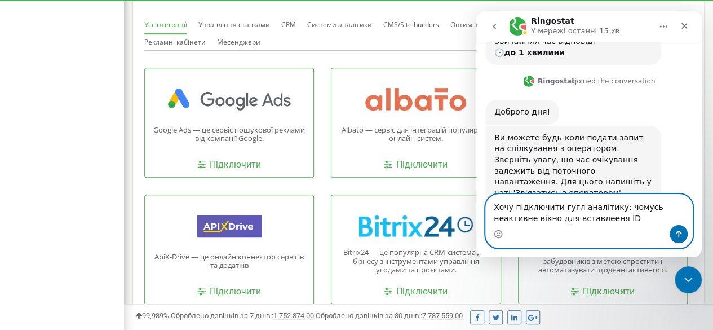
type textarea "Хочу підключити гугл аналітику: чомусь неактивне вікно для вставлееня ID"
click at [673, 232] on button "Надіслати повідомлення…" at bounding box center [679, 234] width 18 height 18
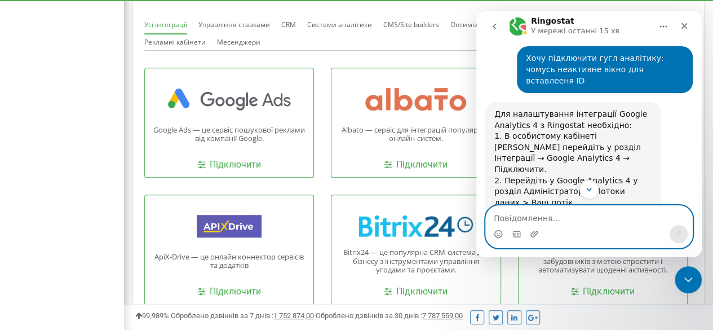
scroll to position [321, 0]
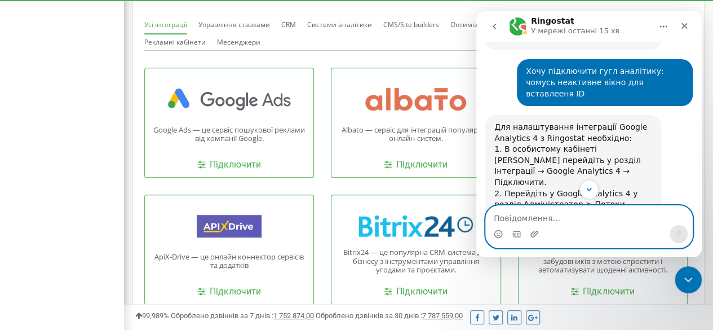
paste textarea "На єтапі : вставте його на сторінці інтеграції Google Analytics 4 у кабінеті Ri…"
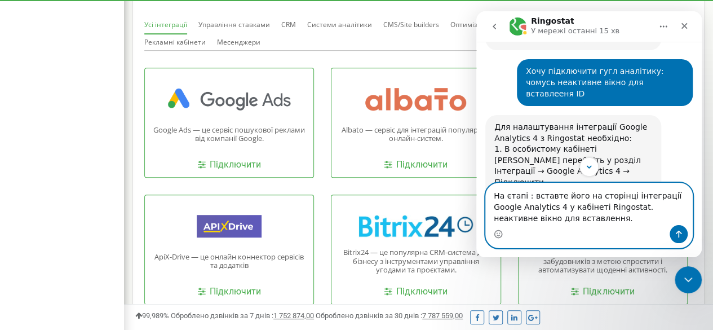
paste textarea "перечеркнутий кружечок"
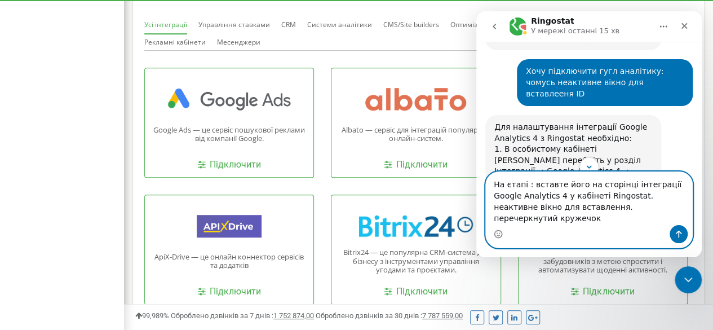
type textarea "На єтапі : вставте його на сторінці інтеграції Google Analytics 4 у кабінеті Ri…"
drag, startPoint x: 681, startPoint y: 232, endPoint x: 674, endPoint y: 232, distance: 7.4
click at [682, 232] on icon "Надіслати повідомлення…" at bounding box center [678, 234] width 9 height 9
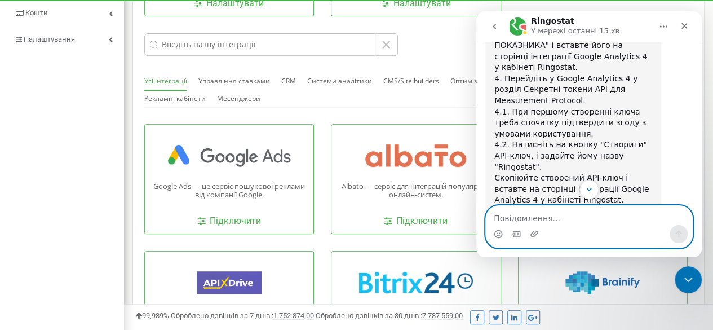
scroll to position [500, 0]
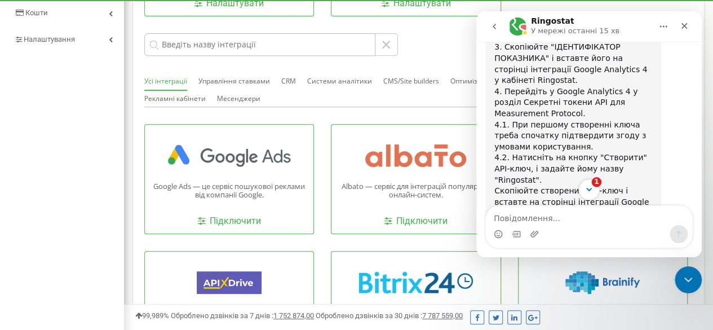
click at [587, 192] on icon "Scroll to bottom" at bounding box center [589, 189] width 10 height 10
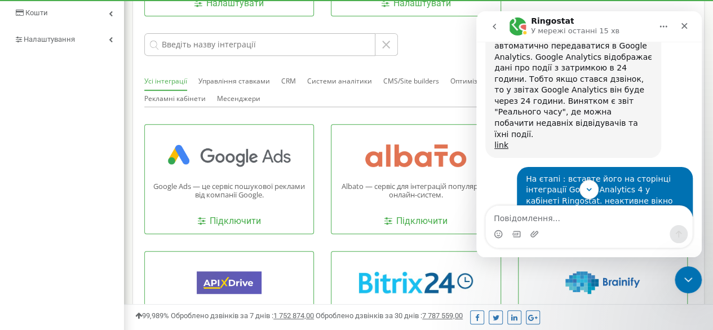
scroll to position [744, 0]
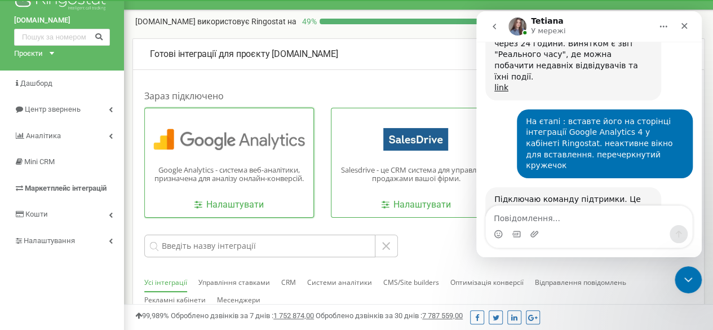
scroll to position [0, 0]
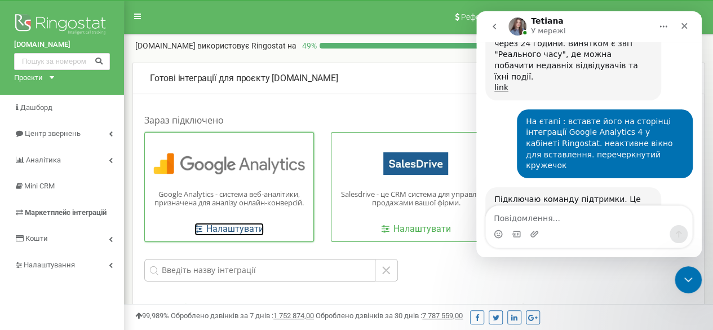
click at [231, 230] on link "Налаштувати" at bounding box center [229, 229] width 69 height 13
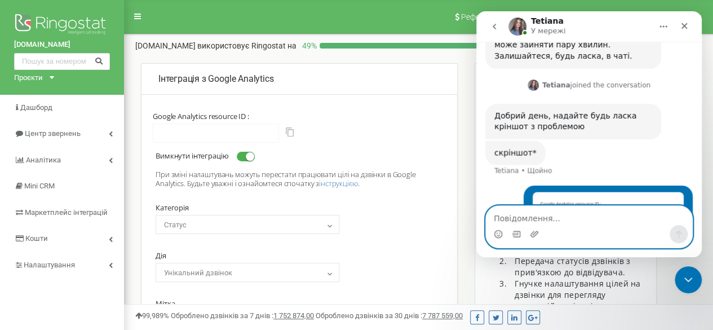
scroll to position [961, 0]
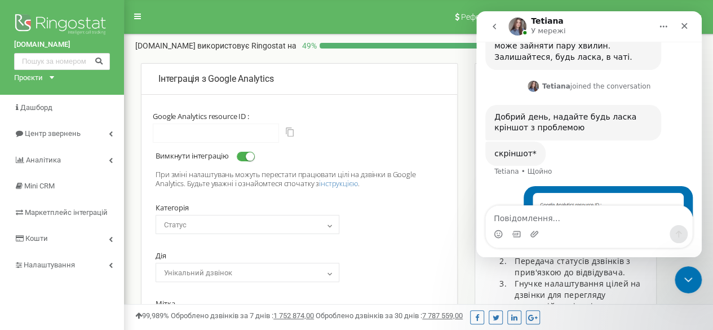
click at [509, 186] on div "• Щойно" at bounding box center [590, 258] width 208 height 144
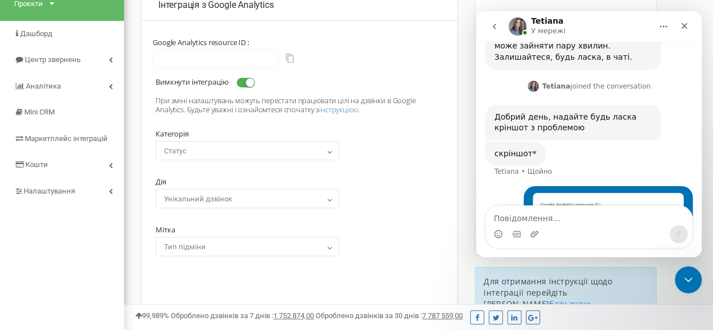
scroll to position [56, 0]
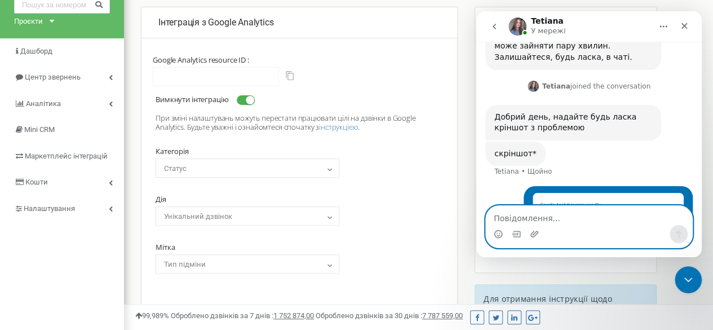
click at [560, 220] on textarea "Повідомлення..." at bounding box center [589, 215] width 206 height 19
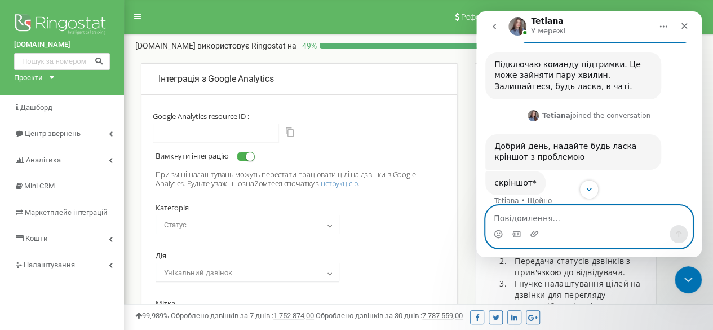
scroll to position [961, 0]
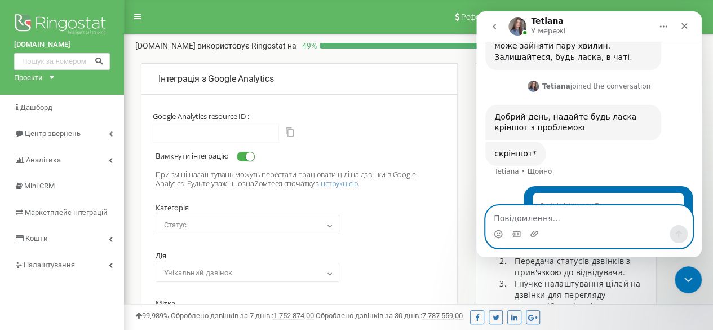
click at [588, 217] on textarea "Повідомлення..." at bounding box center [589, 215] width 206 height 19
type textarea "скрін не відображає кружечок"
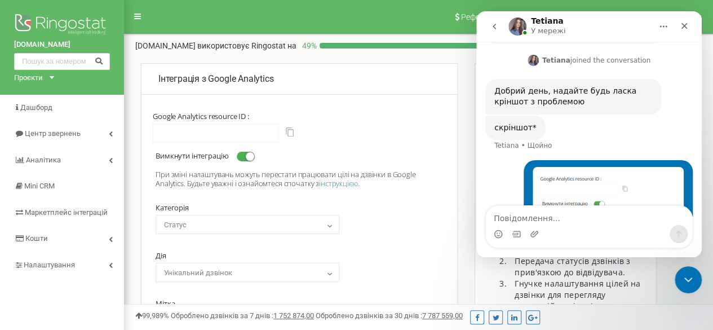
click at [244, 157] on span at bounding box center [246, 157] width 18 height 10
click at [0, 0] on input "Вимкнути інтеграцію" at bounding box center [0, 0] width 0 height 0
click at [258, 156] on div "Вимкнути інтеграцію" at bounding box center [300, 157] width 288 height 13
click at [257, 157] on div "Вимкнути інтеграцію" at bounding box center [300, 157] width 288 height 13
click at [254, 156] on span at bounding box center [246, 157] width 18 height 10
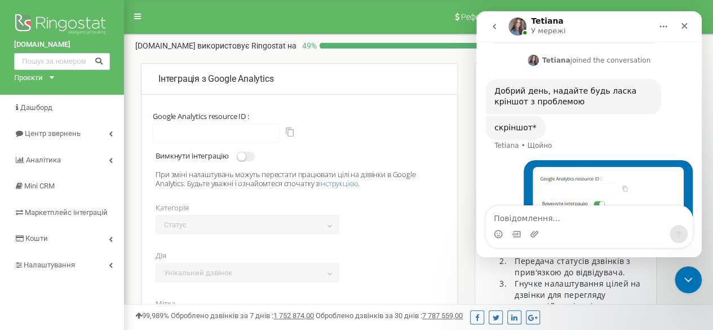
click at [0, 0] on input "Вимкнути інтеграцію" at bounding box center [0, 0] width 0 height 0
click at [243, 158] on span at bounding box center [246, 157] width 18 height 10
click at [0, 0] on input "Вимкнути інтеграцію" at bounding box center [0, 0] width 0 height 0
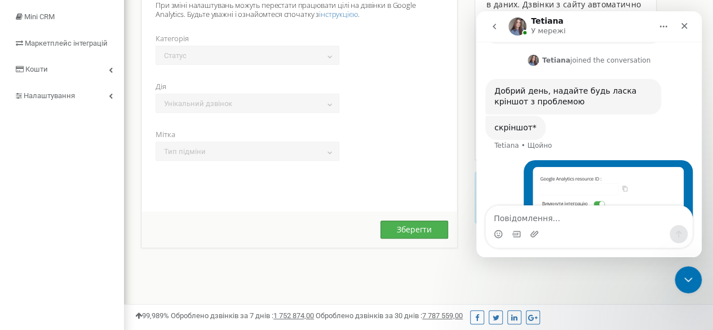
click at [417, 227] on button "Зберегти" at bounding box center [415, 229] width 68 height 18
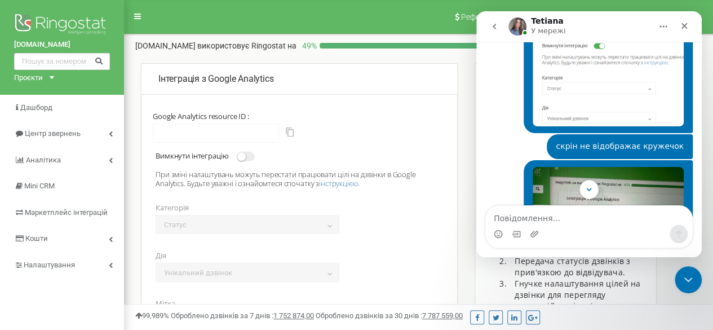
scroll to position [1149, 0]
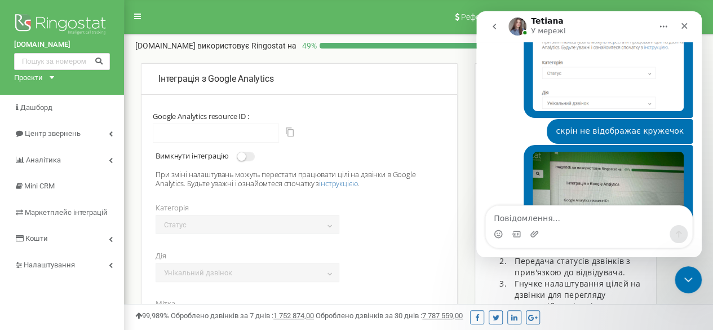
click at [613, 152] on img "user каже…" at bounding box center [608, 208] width 151 height 113
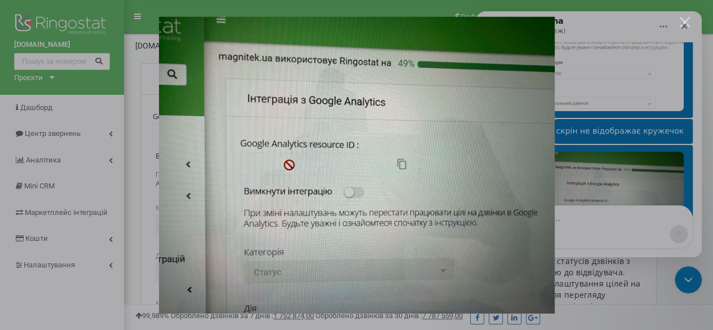
click at [617, 23] on div "Месенджер Intercom" at bounding box center [356, 165] width 713 height 330
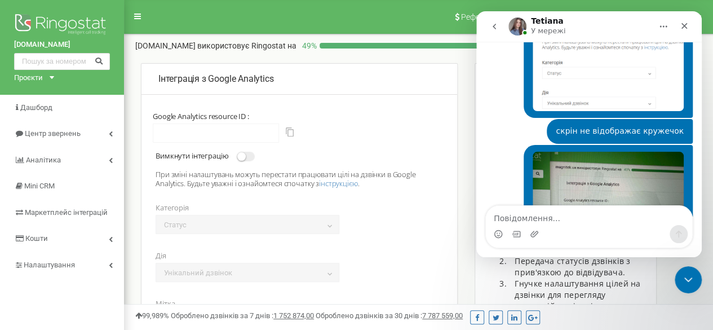
scroll to position [1136, 0]
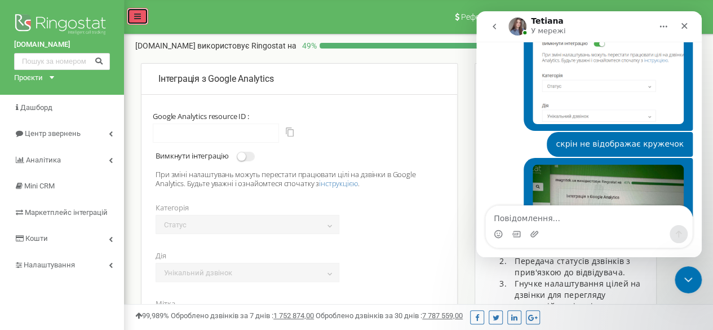
click at [135, 19] on icon at bounding box center [137, 16] width 7 height 8
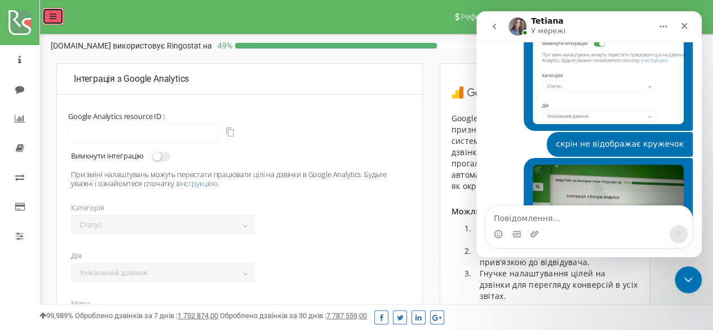
click at [54, 20] on icon at bounding box center [53, 16] width 7 height 8
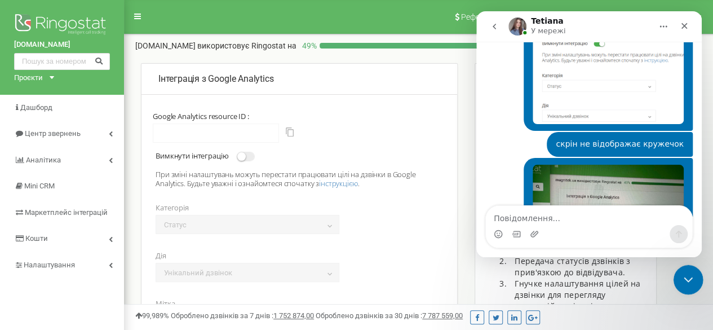
click at [683, 284] on icon "Закрити програму для спілкування Intercom" at bounding box center [687, 278] width 14 height 14
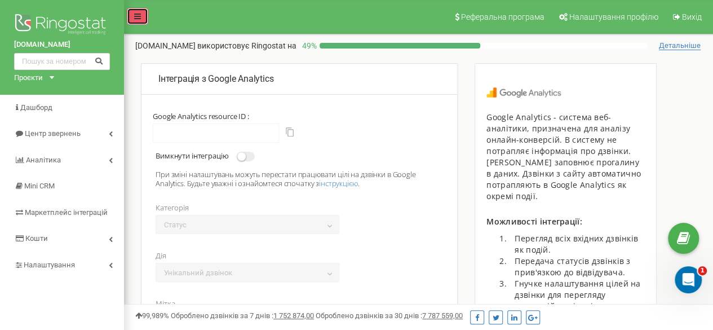
click at [138, 17] on icon at bounding box center [137, 16] width 7 height 8
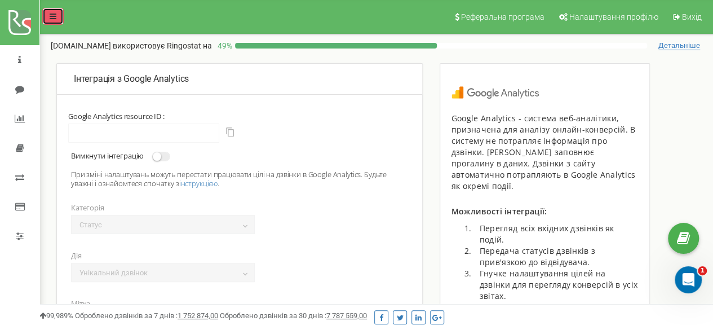
click at [50, 15] on icon at bounding box center [53, 16] width 7 height 8
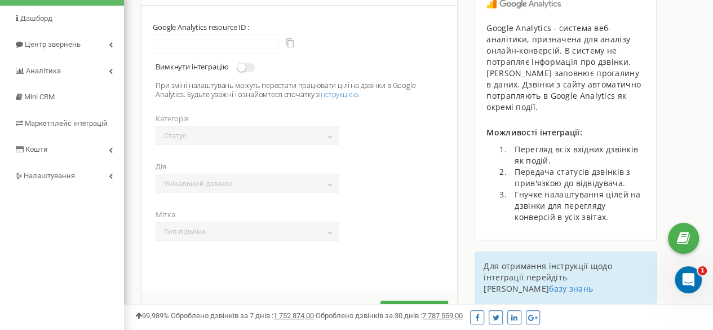
scroll to position [0, 0]
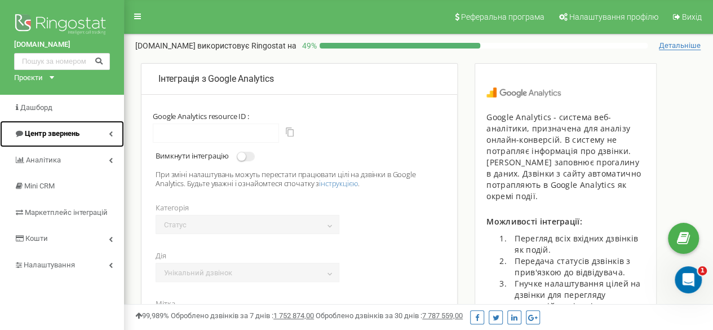
drag, startPoint x: 59, startPoint y: 135, endPoint x: 53, endPoint y: 141, distance: 8.8
click at [59, 135] on span "Центр звернень" at bounding box center [52, 133] width 55 height 8
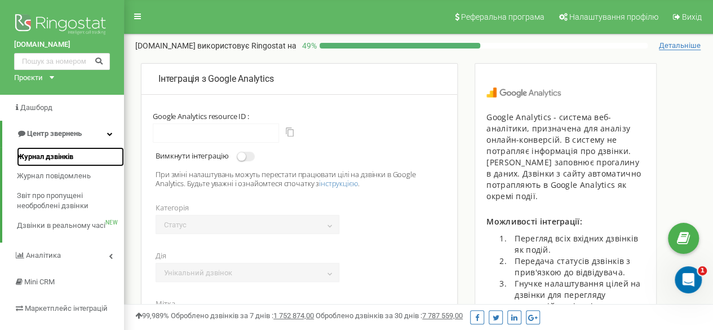
click at [58, 157] on span "Журнал дзвінків" at bounding box center [45, 157] width 56 height 11
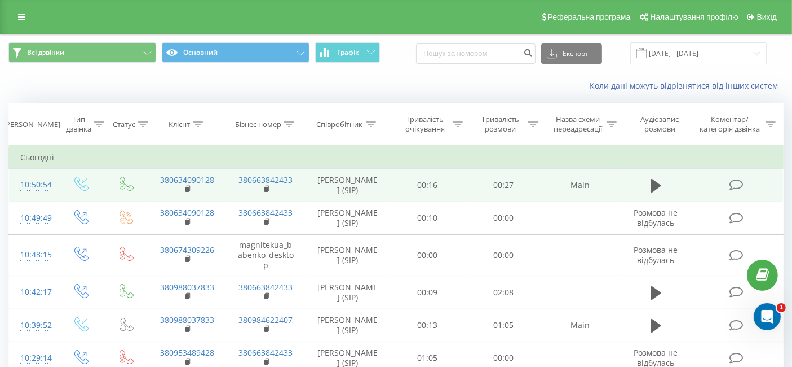
drag, startPoint x: 330, startPoint y: 179, endPoint x: 382, endPoint y: 189, distance: 52.3
click at [382, 189] on td "[PERSON_NAME] (SIP)" at bounding box center [347, 185] width 85 height 33
click at [391, 193] on td "00:16" at bounding box center [428, 185] width 76 height 33
drag, startPoint x: 656, startPoint y: 187, endPoint x: 644, endPoint y: 196, distance: 14.9
click at [656, 186] on icon at bounding box center [656, 186] width 10 height 14
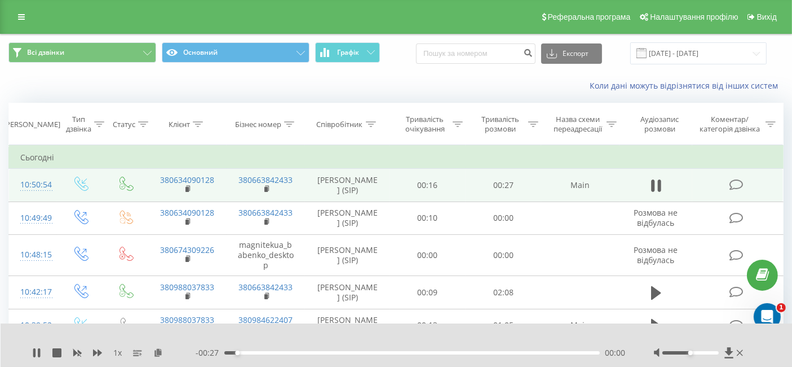
click at [261, 350] on div "- 00:27 00:00 00:00" at bounding box center [411, 352] width 430 height 11
click at [271, 351] on div "00:01" at bounding box center [412, 352] width 376 height 3
click at [231, 354] on div "00:06" at bounding box center [412, 352] width 376 height 3
click at [36, 355] on icon at bounding box center [36, 352] width 9 height 9
click at [18, 17] on icon at bounding box center [21, 17] width 7 height 8
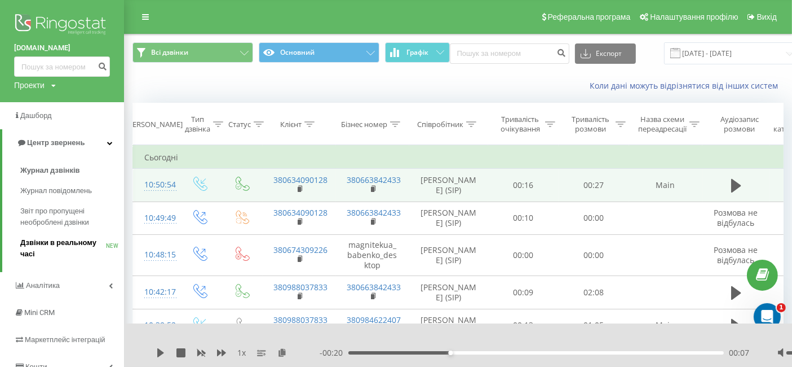
click at [83, 247] on span "Дзвінки в реальному часі" at bounding box center [63, 248] width 86 height 23
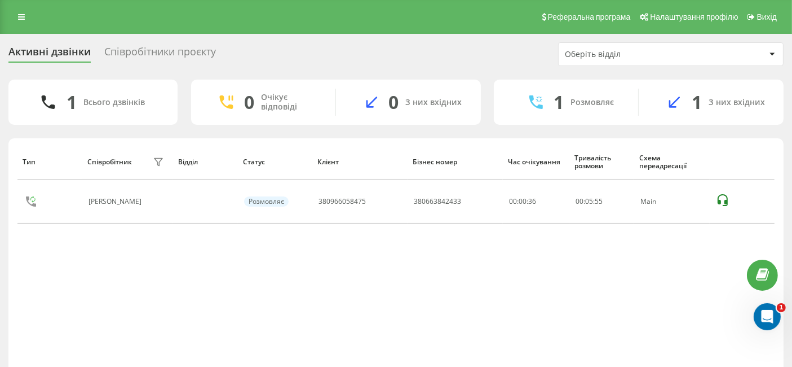
click at [570, 112] on div "1 Розмовляє" at bounding box center [566, 102] width 145 height 27
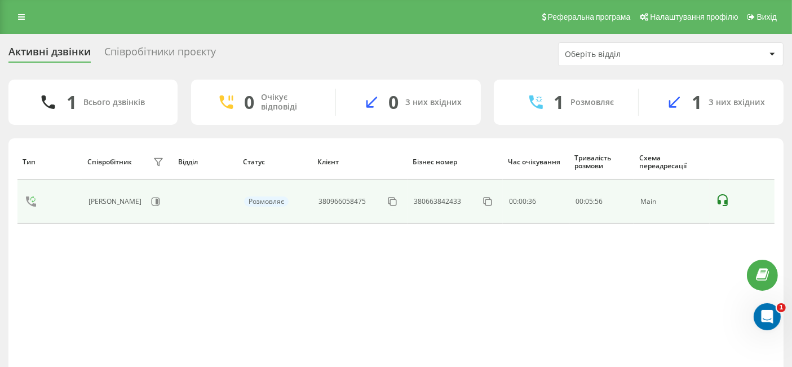
click at [193, 210] on td at bounding box center [205, 201] width 65 height 44
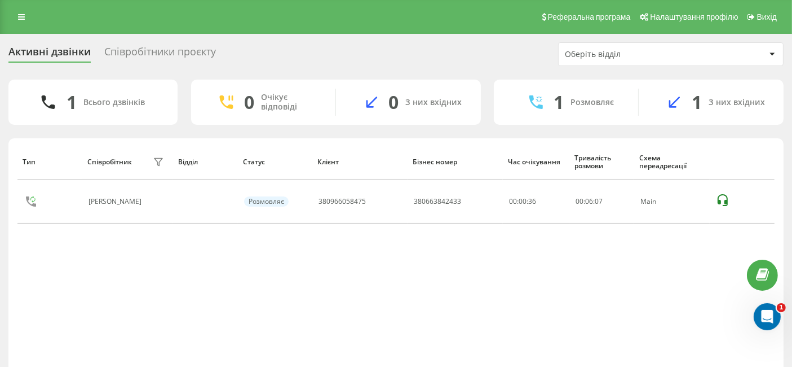
drag, startPoint x: 720, startPoint y: 200, endPoint x: 717, endPoint y: 223, distance: 22.7
click at [720, 200] on icon at bounding box center [723, 200] width 10 height 12
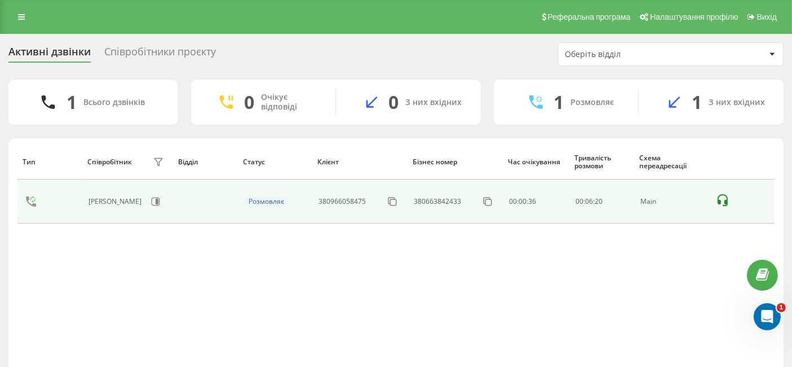
drag, startPoint x: 720, startPoint y: 199, endPoint x: 717, endPoint y: 206, distance: 8.1
click at [720, 199] on icon at bounding box center [723, 200] width 10 height 12
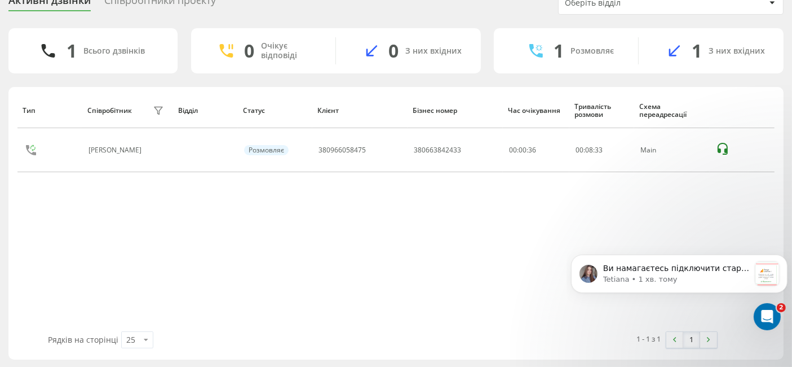
scroll to position [34, 0]
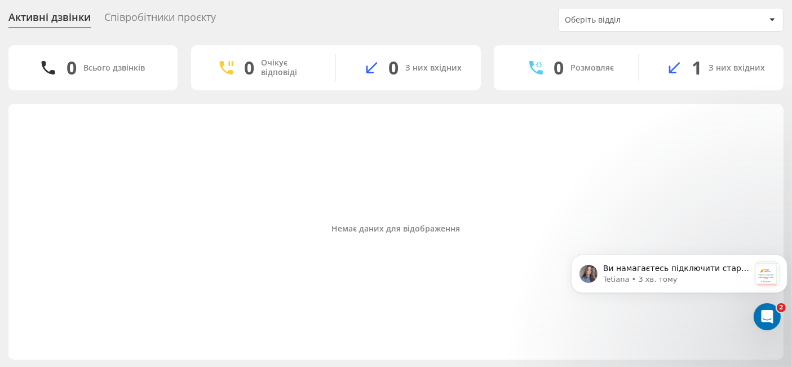
click at [582, 194] on div "Немає даних для відображення" at bounding box center [395, 228] width 757 height 239
click at [726, 70] on div "З них вхідних" at bounding box center [737, 68] width 56 height 10
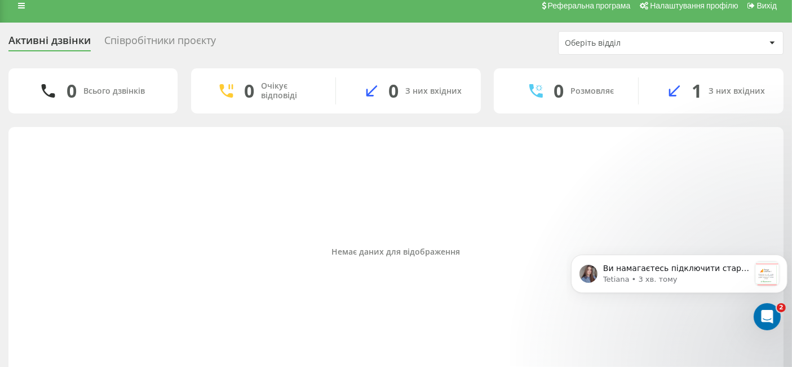
scroll to position [0, 0]
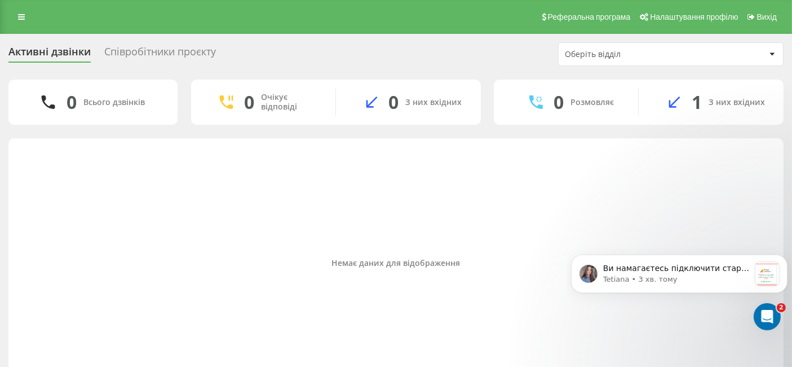
click at [430, 174] on div "Немає даних для відображення" at bounding box center [395, 263] width 757 height 239
click at [25, 17] on link at bounding box center [21, 17] width 20 height 16
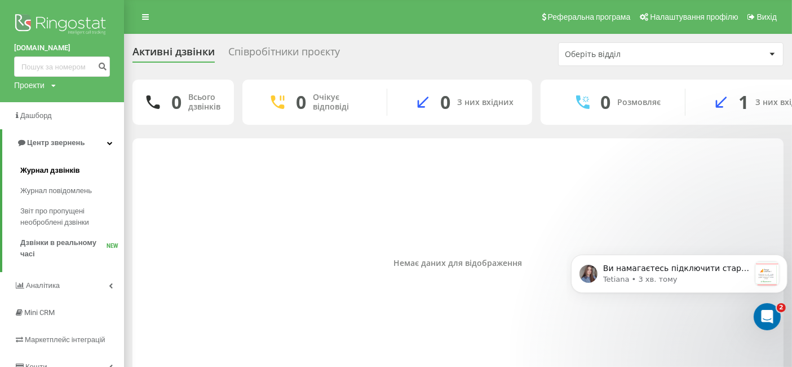
click at [61, 176] on link "Журнал дзвінків" at bounding box center [72, 170] width 104 height 20
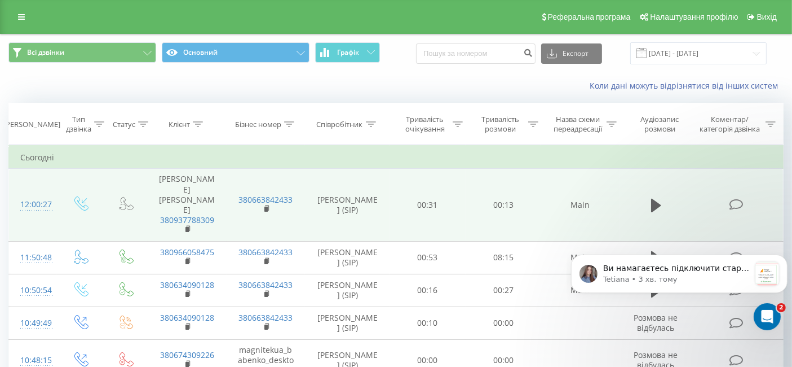
scroll to position [125, 0]
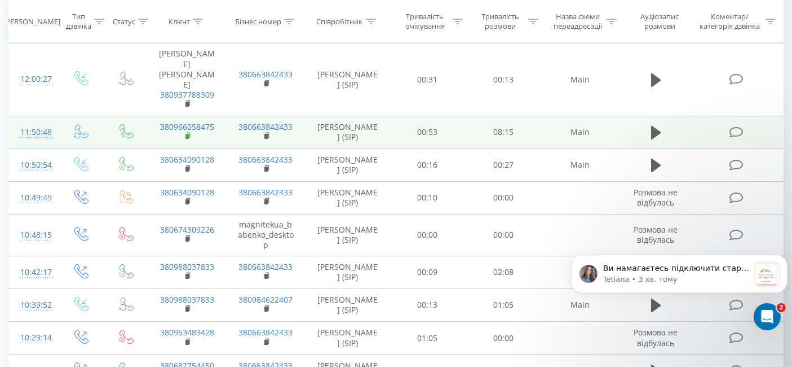
click at [188, 134] on rect at bounding box center [187, 136] width 3 height 5
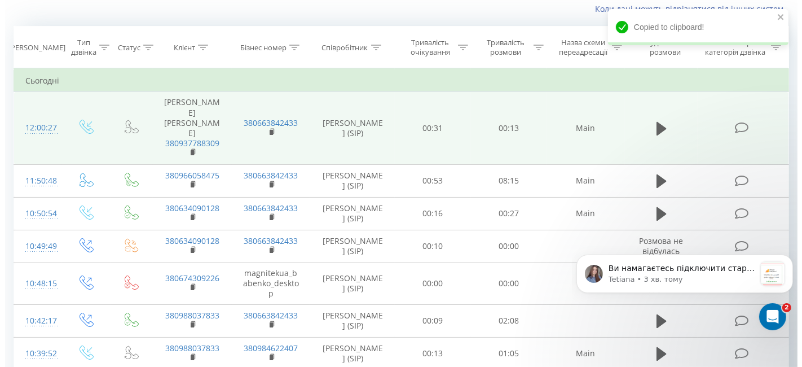
scroll to position [63, 0]
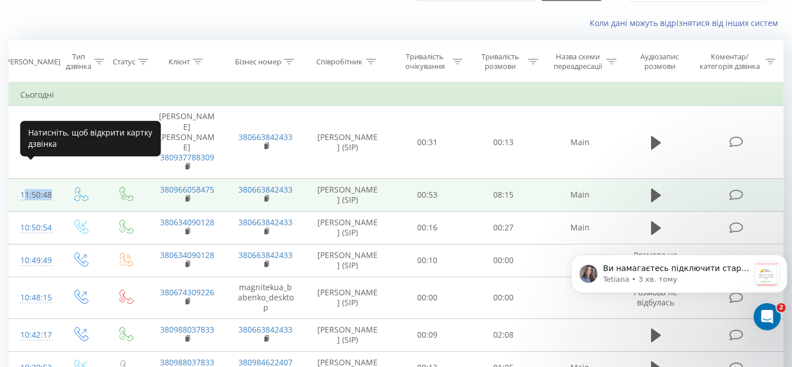
drag, startPoint x: 58, startPoint y: 172, endPoint x: 18, endPoint y: 177, distance: 39.8
click at [18, 178] on tr "11:50:48 380966058475 380663842433 [PERSON_NAME] [PERSON_NAME] (SIP) 00:53 08:1…" at bounding box center [396, 194] width 775 height 33
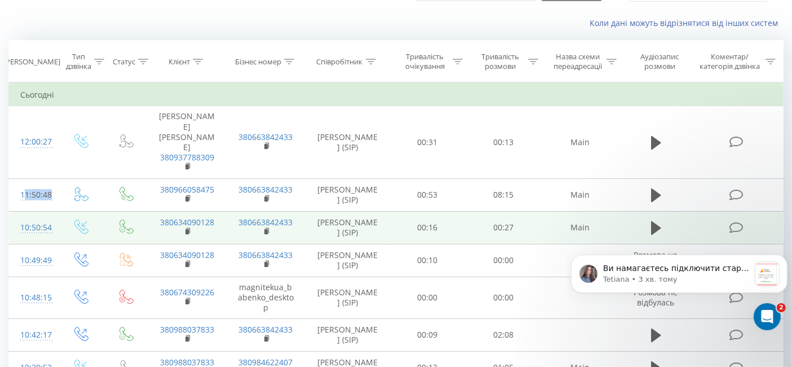
copy tr "11:50:48"
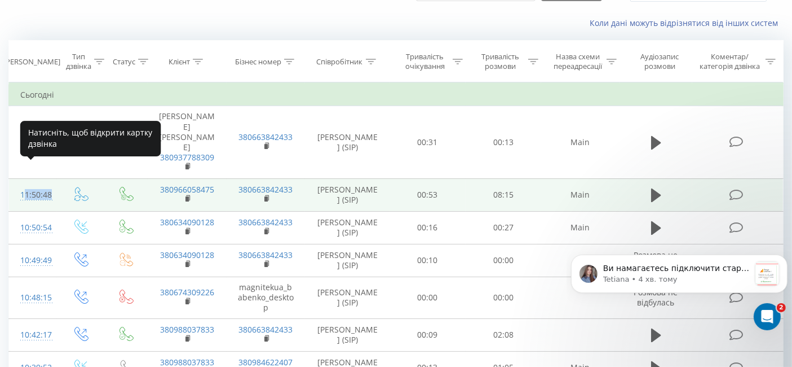
click at [38, 184] on div "11:50:48" at bounding box center [32, 195] width 25 height 22
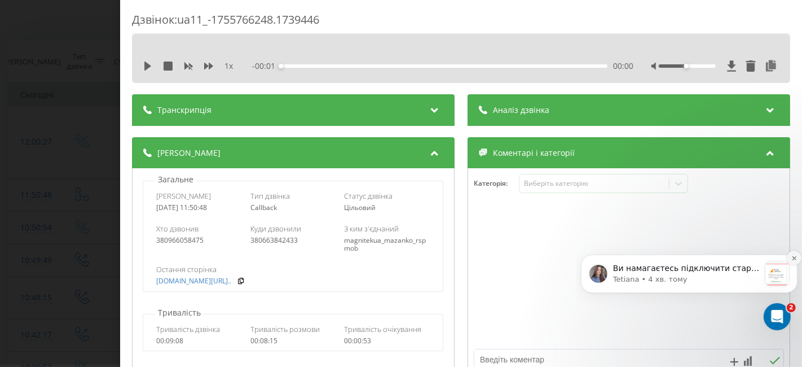
click at [794, 258] on icon "Dismiss notification" at bounding box center [793, 257] width 4 height 4
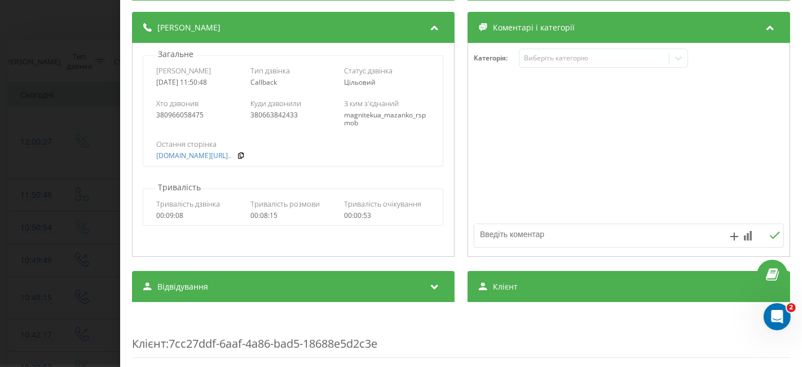
scroll to position [63, 0]
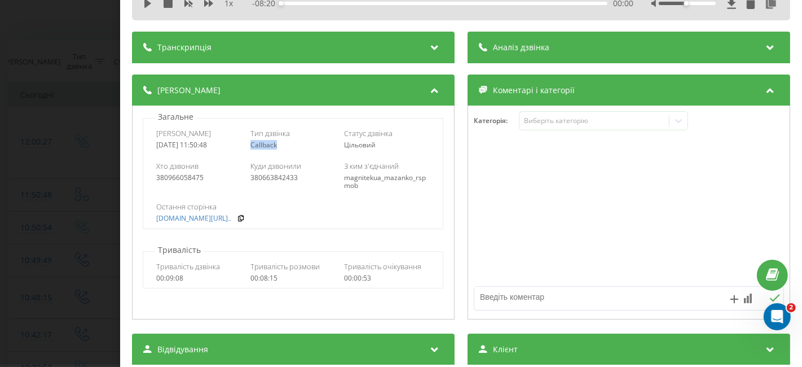
drag, startPoint x: 276, startPoint y: 144, endPoint x: 246, endPoint y: 144, distance: 29.3
click at [246, 144] on div "Дата дзвінка [DATE] 11:50:48 Тип дзвінка Callback Статус дзвінка Цільовий" at bounding box center [293, 138] width 299 height 33
copy span "Callback"
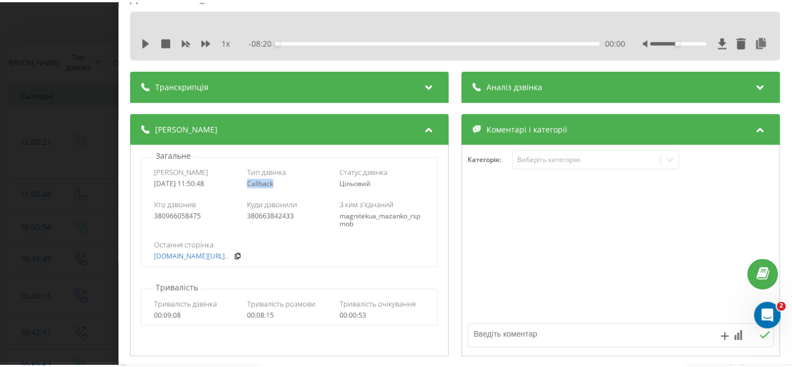
scroll to position [0, 0]
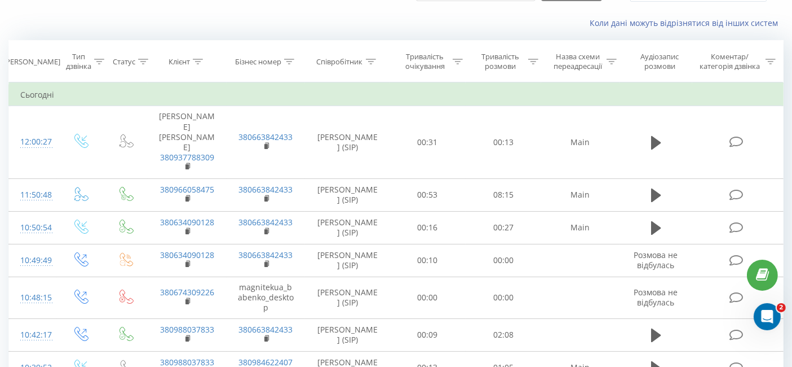
click at [97, 63] on icon at bounding box center [99, 62] width 10 height 6
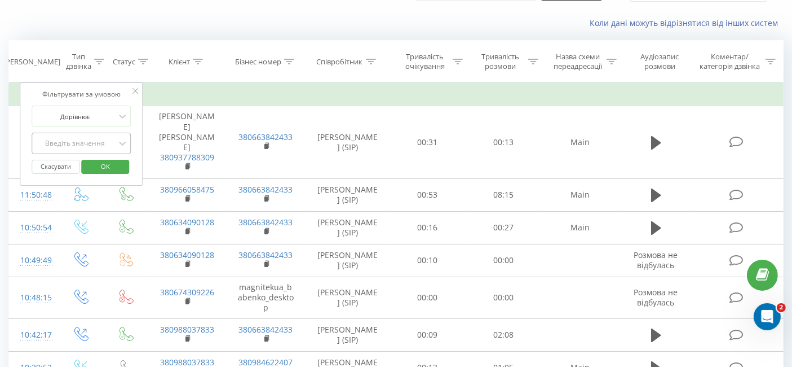
click at [93, 143] on div "Введіть значення" at bounding box center [76, 143] width 80 height 9
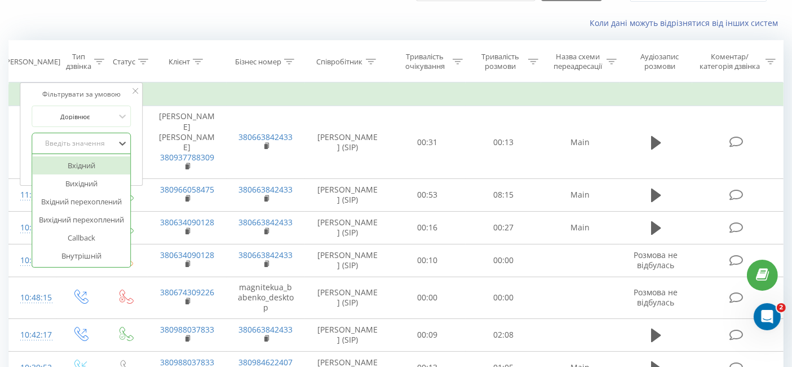
click at [93, 143] on div "Введіть значення" at bounding box center [76, 143] width 80 height 9
click at [91, 140] on div "Введіть значення" at bounding box center [76, 143] width 80 height 9
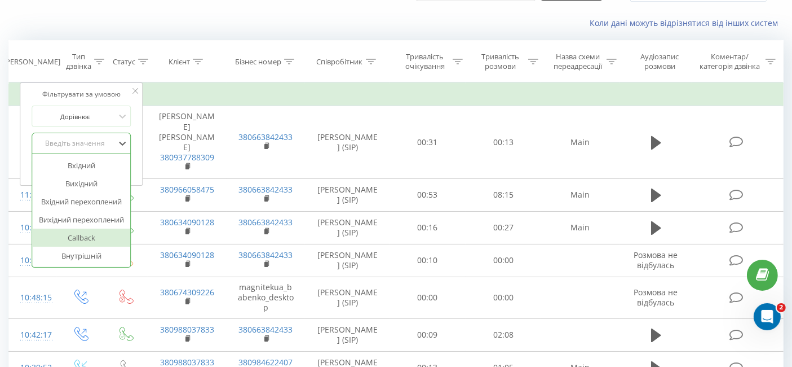
click at [100, 234] on div "Callback" at bounding box center [82, 237] width 98 height 18
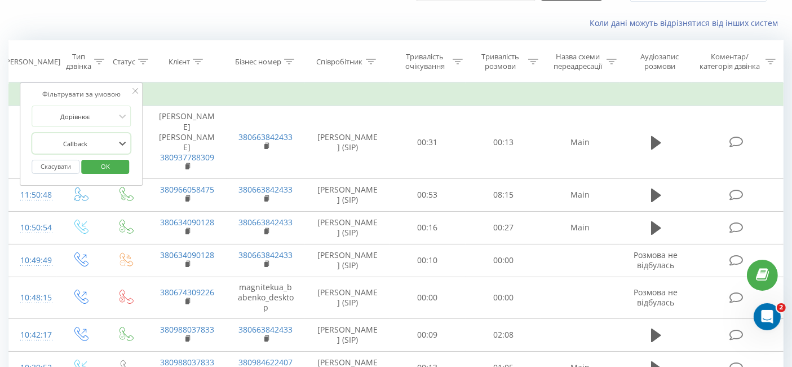
click at [106, 166] on span "OK" at bounding box center [106, 165] width 32 height 17
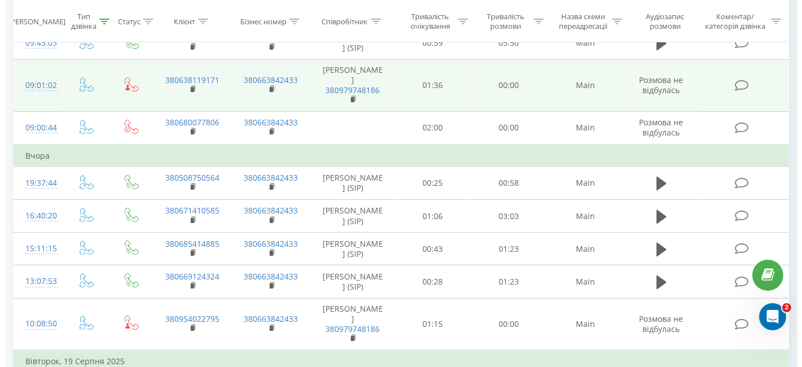
scroll to position [250, 0]
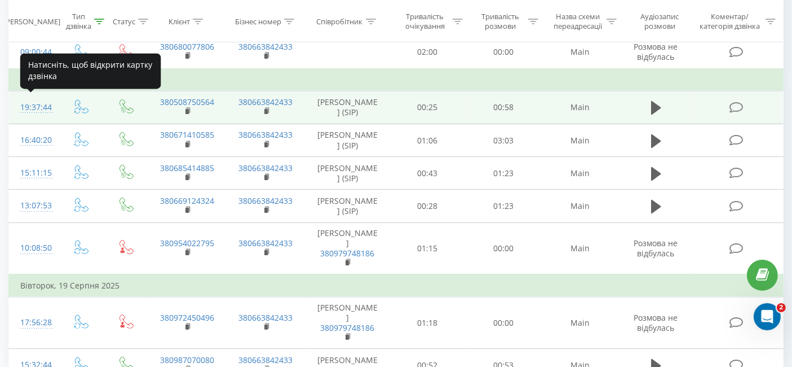
click at [33, 107] on div "19:37:44" at bounding box center [32, 107] width 25 height 22
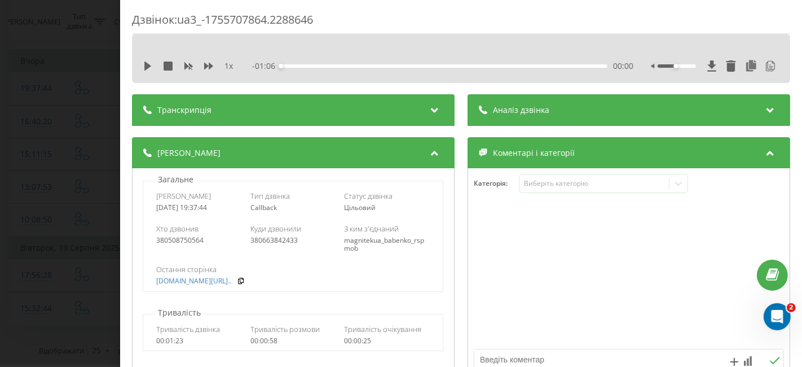
click at [586, 112] on div "Аналіз дзвінка" at bounding box center [628, 110] width 323 height 32
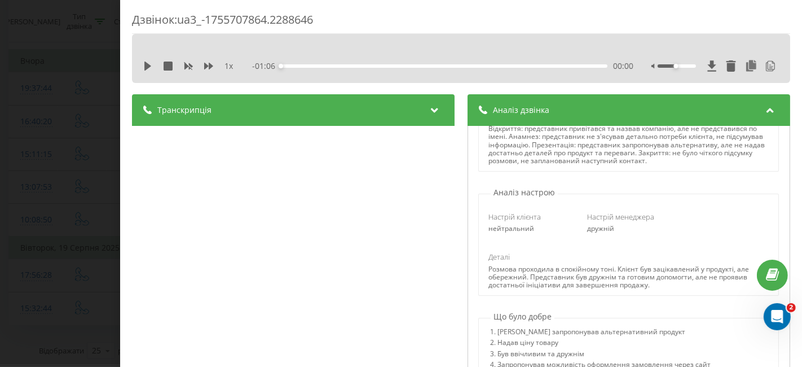
scroll to position [253, 0]
click at [428, 111] on icon at bounding box center [435, 108] width 14 height 11
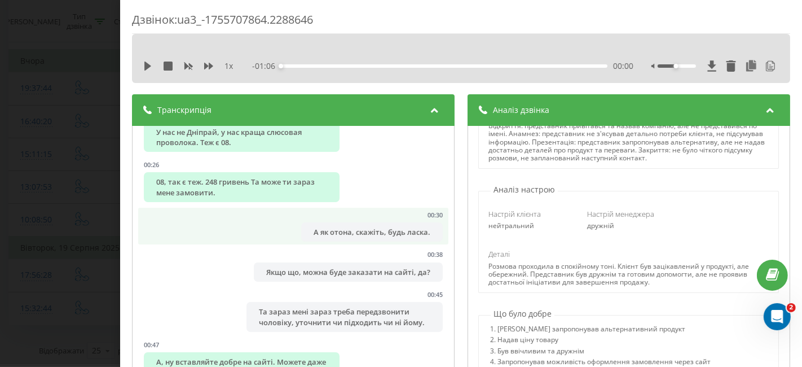
scroll to position [172, 0]
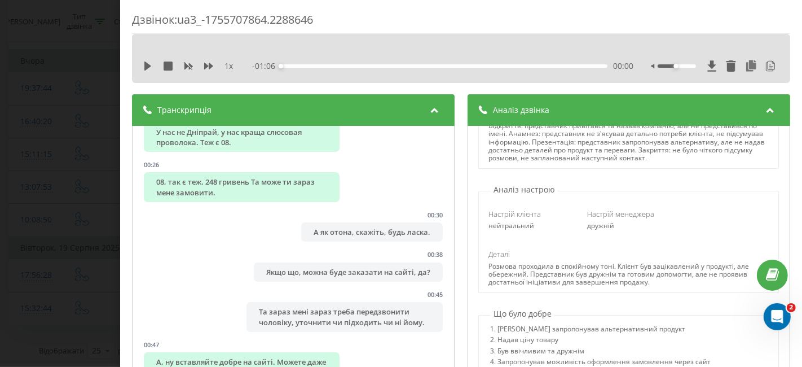
click at [407, 104] on div "Транскрипція" at bounding box center [293, 110] width 323 height 32
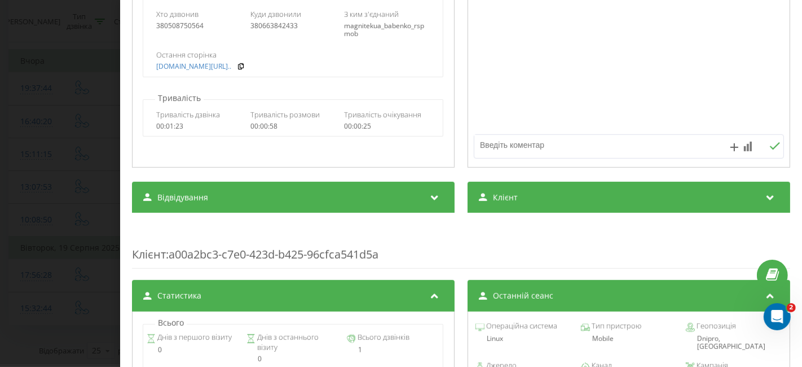
scroll to position [626, 0]
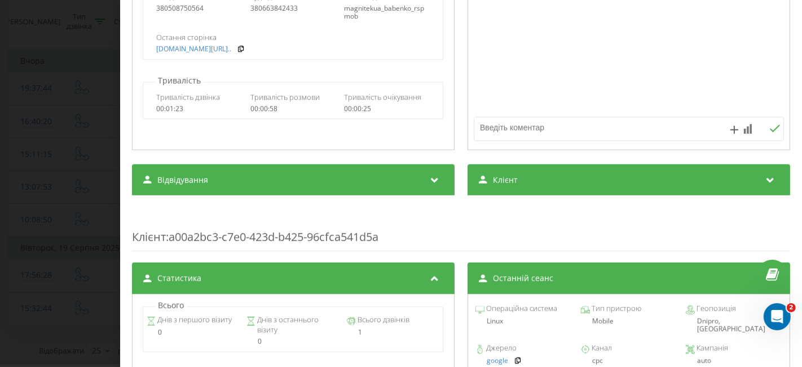
click at [664, 184] on div "Клієнт" at bounding box center [628, 180] width 323 height 32
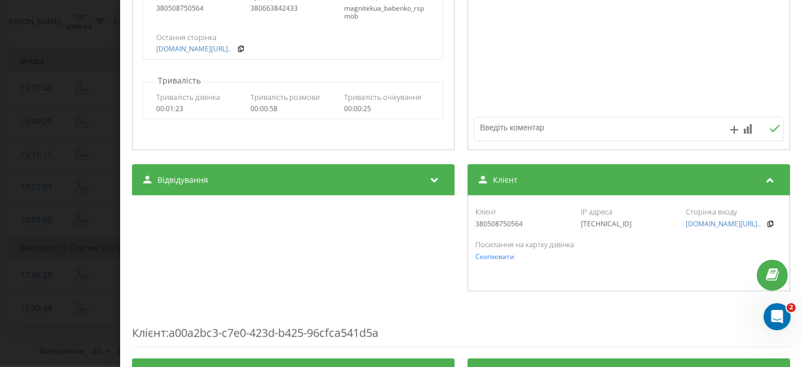
click at [665, 178] on div "Клієнт" at bounding box center [628, 180] width 323 height 32
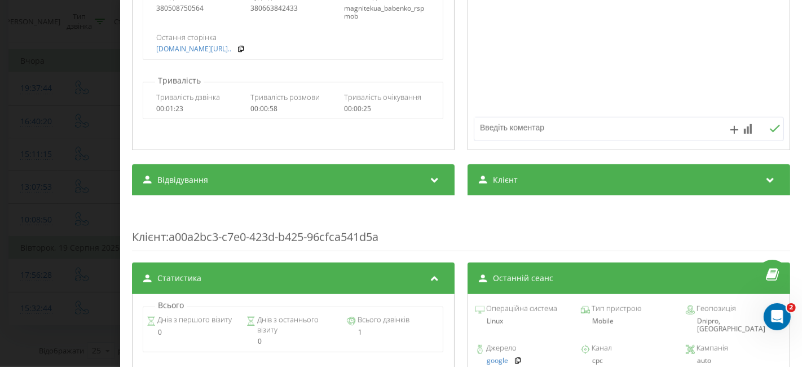
click at [408, 187] on div "Відвідування" at bounding box center [293, 180] width 323 height 32
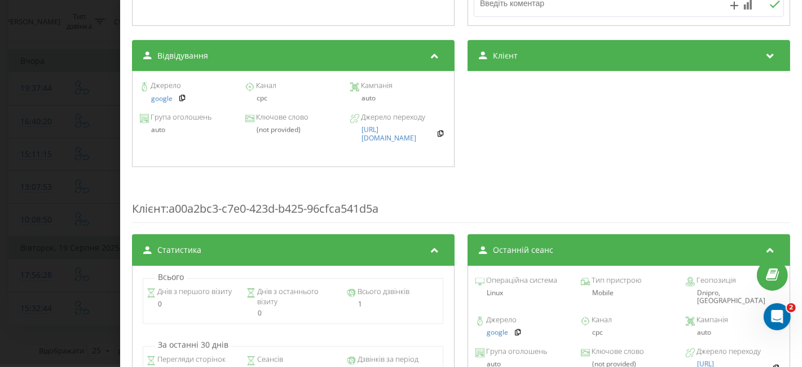
scroll to position [752, 0]
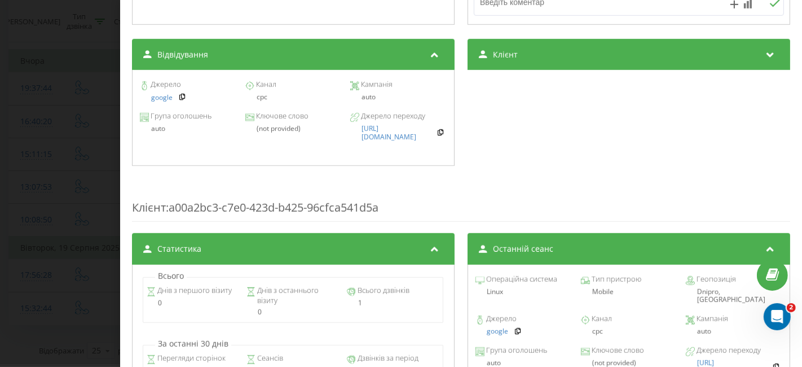
click at [416, 54] on div "Відвідування" at bounding box center [293, 55] width 323 height 32
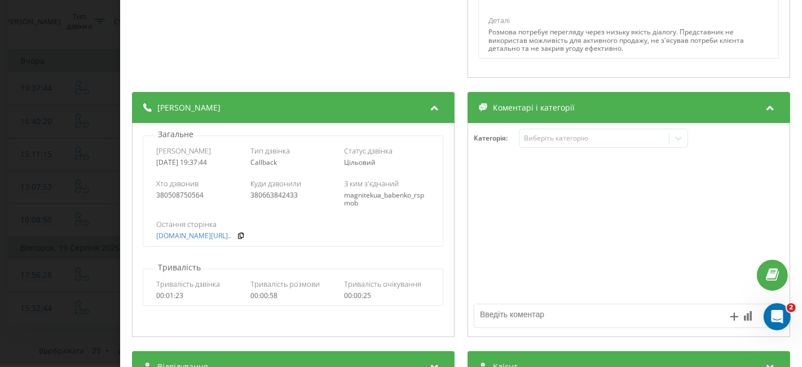
scroll to position [376, 0]
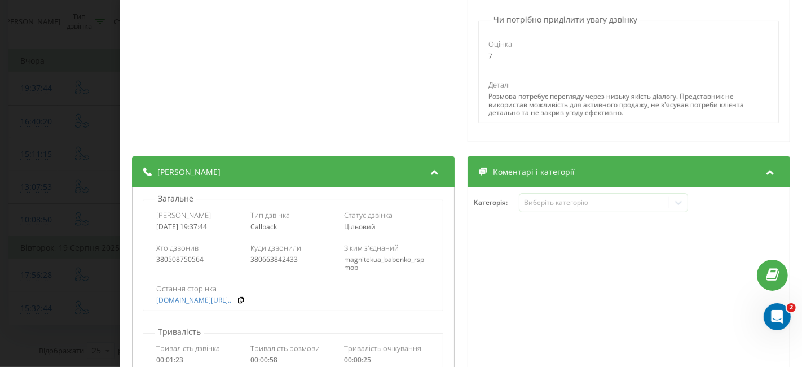
click at [430, 178] on div at bounding box center [435, 172] width 15 height 15
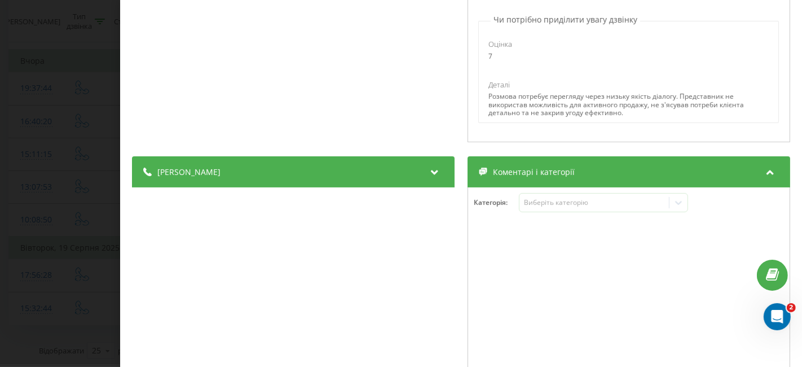
click at [429, 175] on icon at bounding box center [435, 170] width 14 height 11
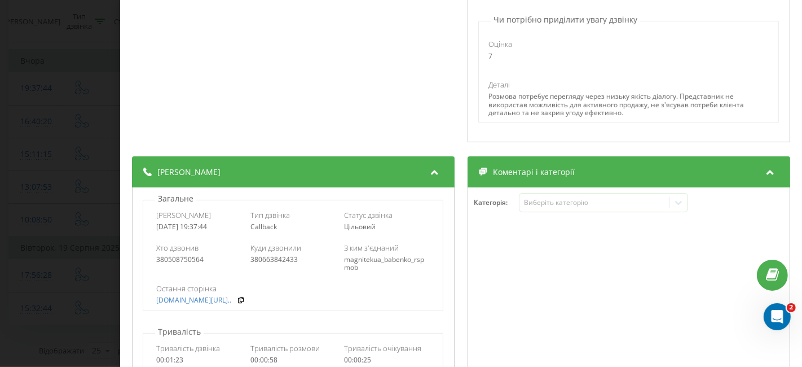
click at [423, 179] on div "[PERSON_NAME]" at bounding box center [293, 172] width 323 height 32
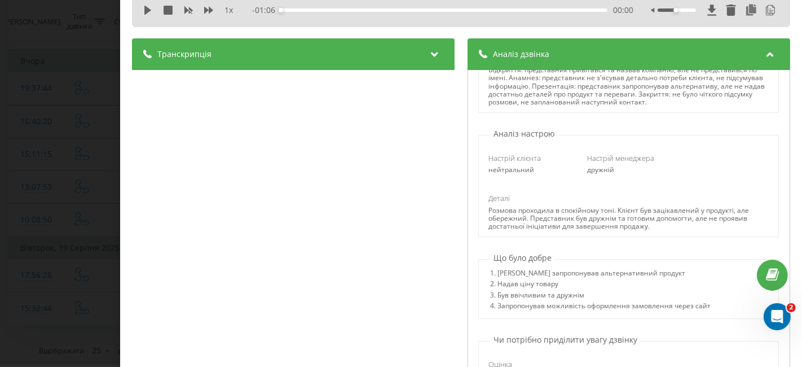
scroll to position [0, 0]
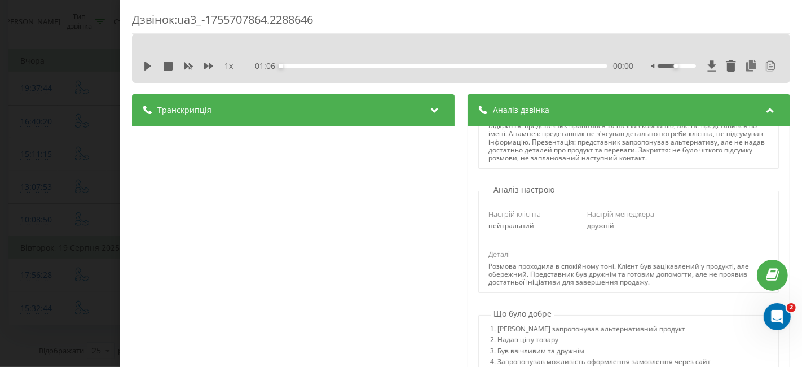
click at [428, 114] on icon at bounding box center [435, 108] width 14 height 11
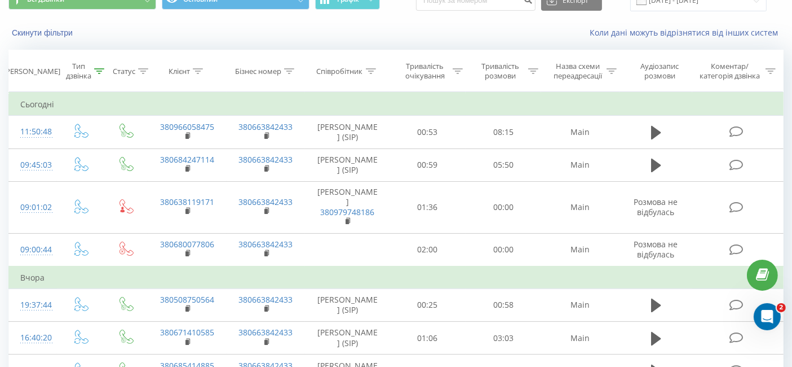
scroll to position [63, 0]
